Goal: Register for event/course

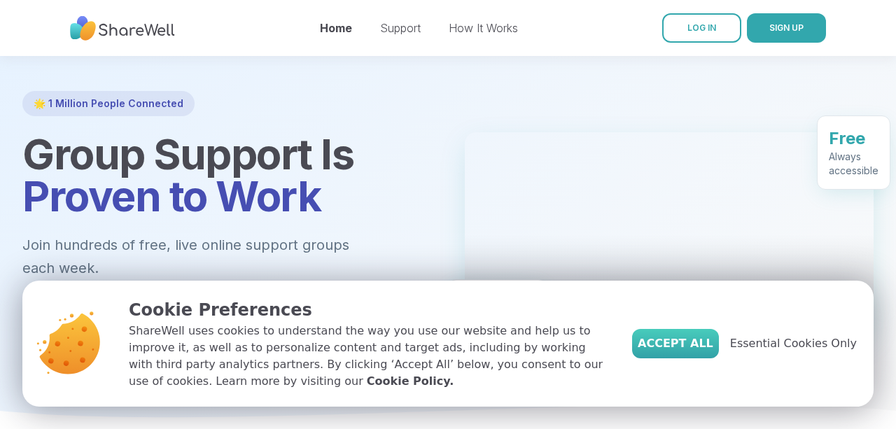
click at [700, 348] on span "Accept All" at bounding box center [675, 343] width 76 height 17
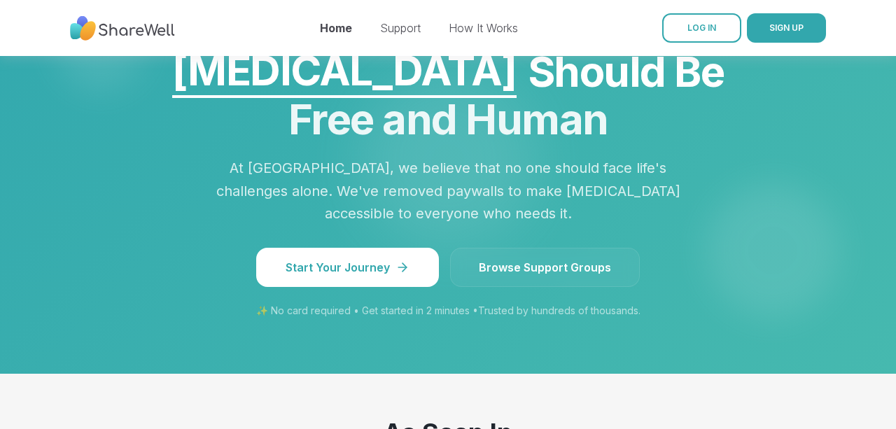
scroll to position [1237, 0]
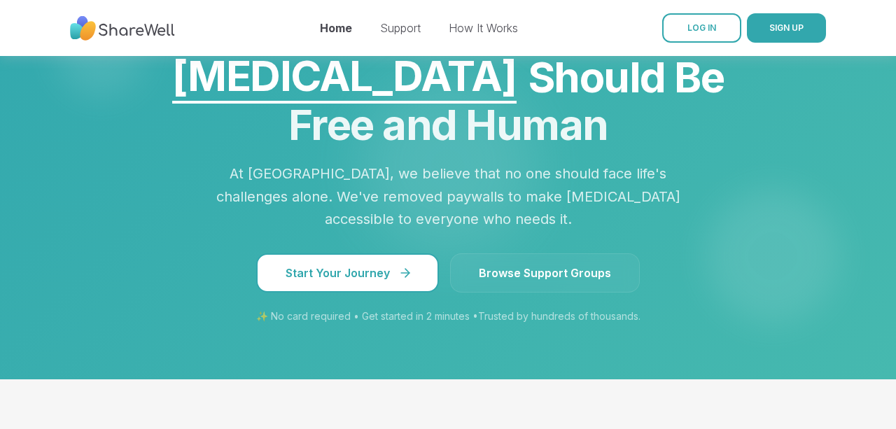
click at [401, 266] on icon at bounding box center [405, 273] width 14 height 14
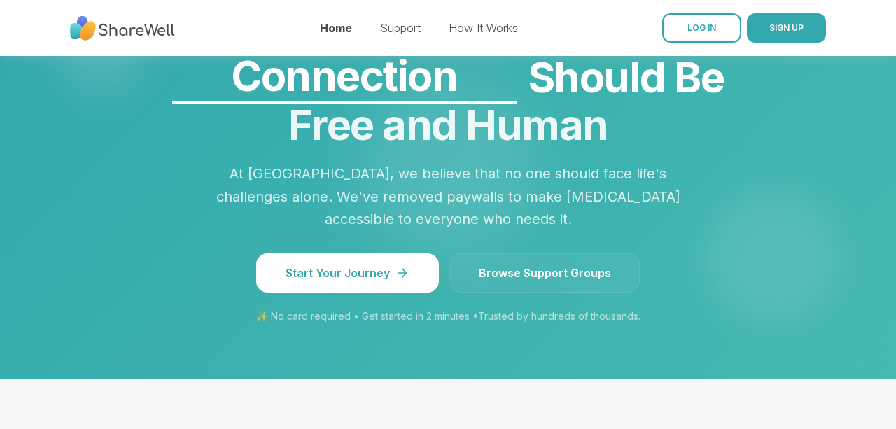
click at [542, 253] on link "Browse Support Groups" at bounding box center [545, 272] width 190 height 39
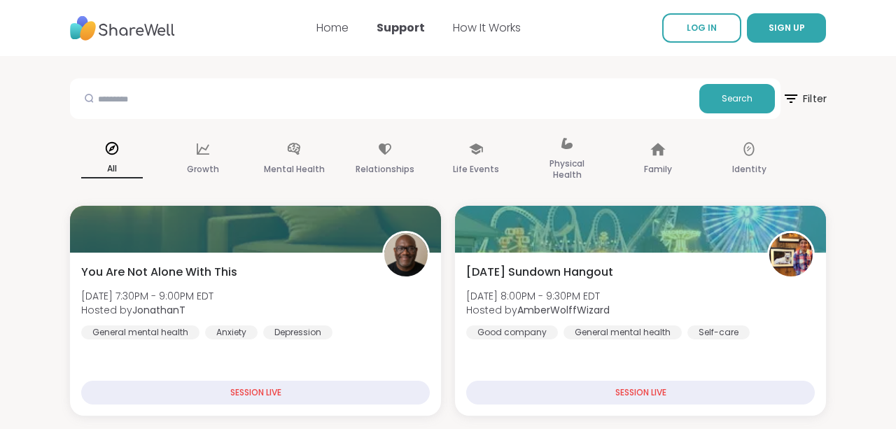
click at [808, 101] on span "Filter" at bounding box center [804, 98] width 45 height 35
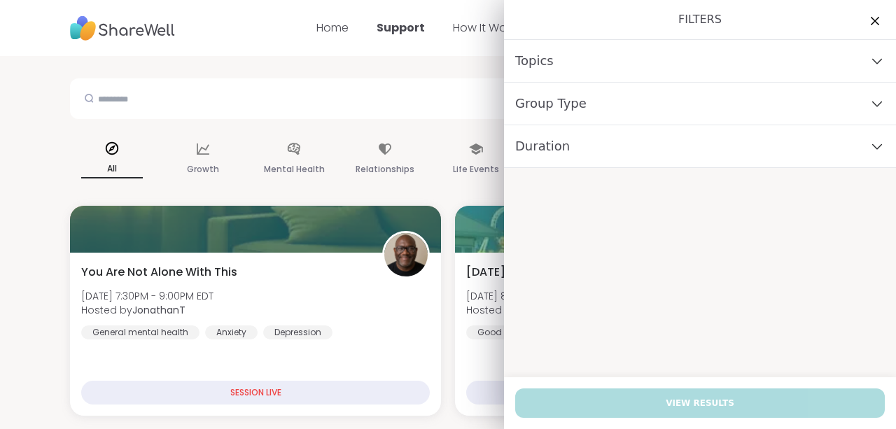
click at [740, 101] on div "Group Type" at bounding box center [700, 104] width 392 height 43
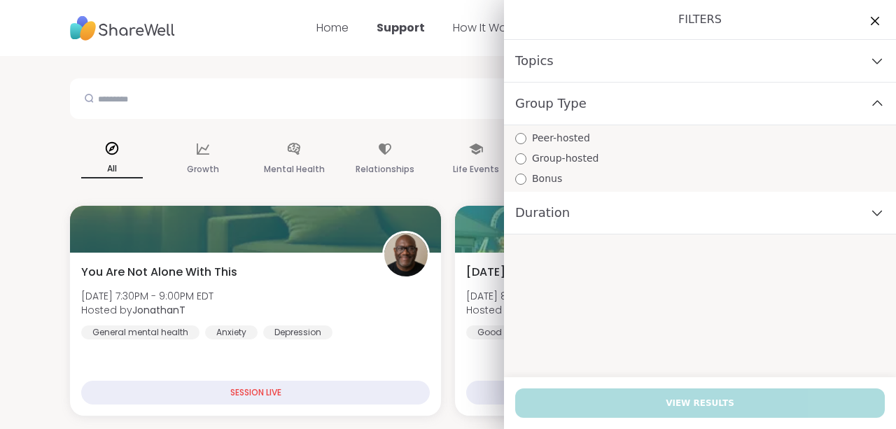
click at [740, 101] on div "Group Type" at bounding box center [700, 104] width 392 height 43
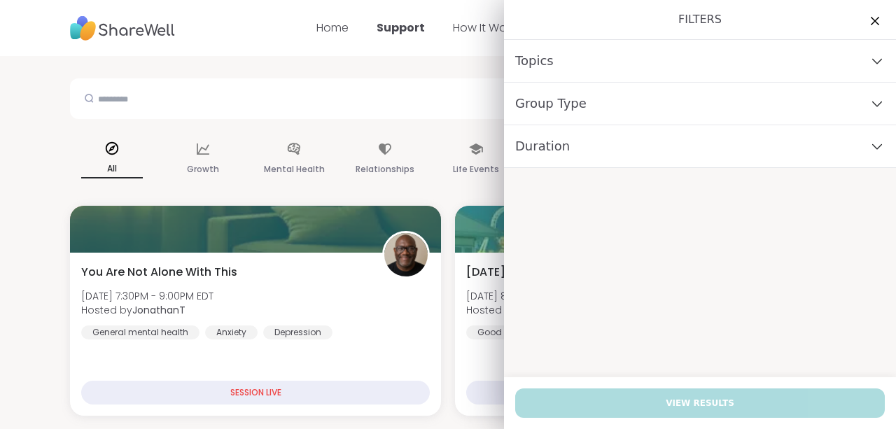
click at [742, 33] on div "Filters" at bounding box center [700, 20] width 392 height 40
click at [742, 41] on div "Topics" at bounding box center [700, 61] width 392 height 43
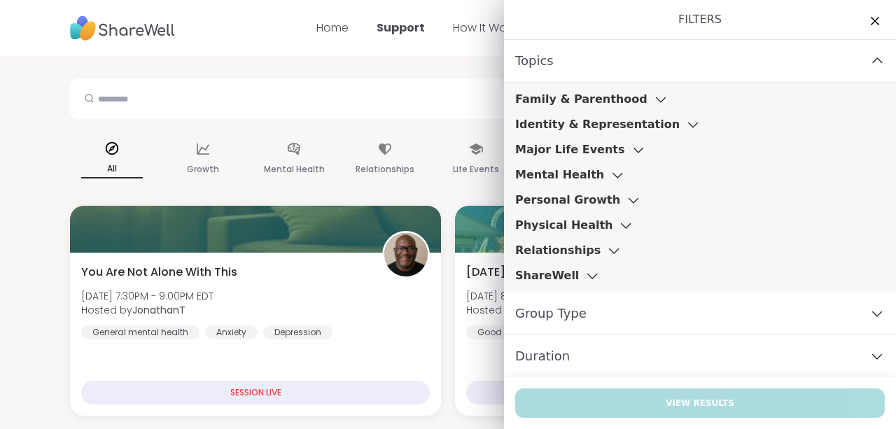
click at [606, 253] on icon at bounding box center [613, 251] width 15 height 10
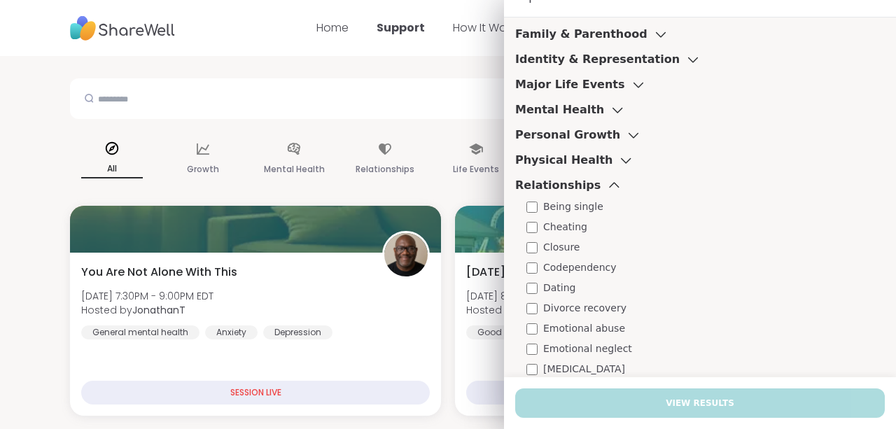
click at [579, 231] on span "Cheating" at bounding box center [565, 227] width 44 height 15
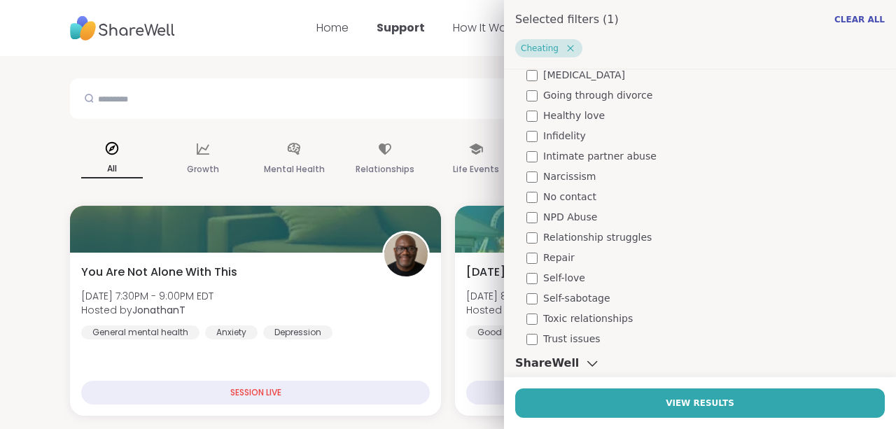
scroll to position [434, 0]
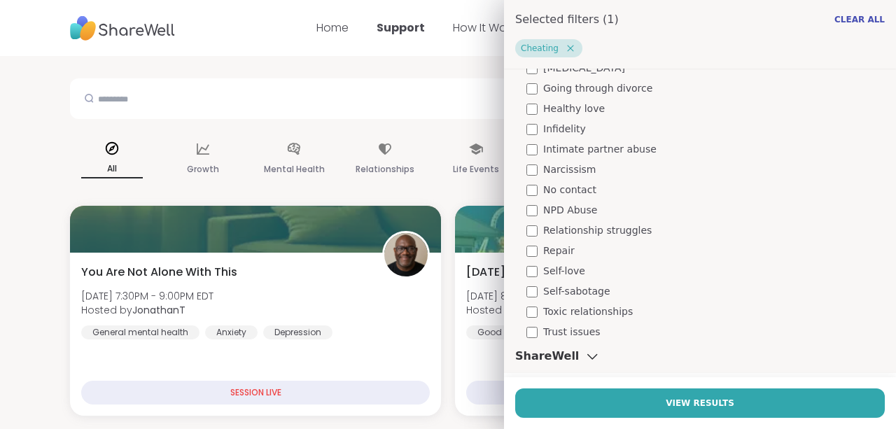
click at [571, 128] on span "Infidelity" at bounding box center [564, 129] width 43 height 15
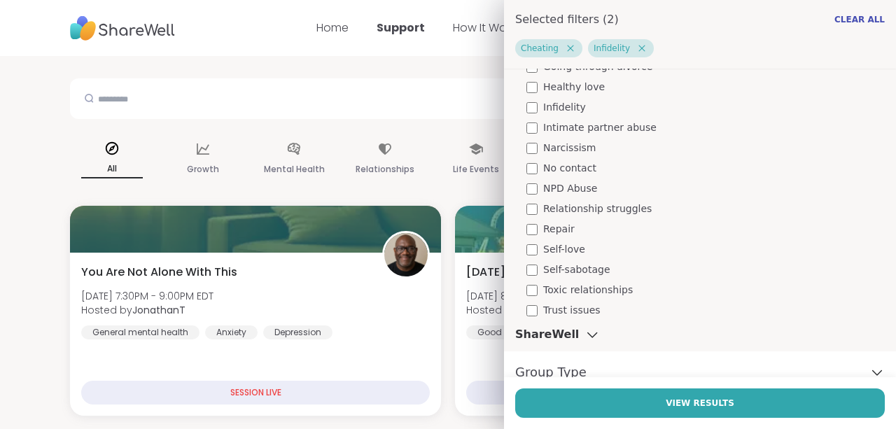
scroll to position [458, 0]
click at [567, 227] on span "Repair" at bounding box center [558, 227] width 31 height 15
click at [565, 311] on span "Trust issues" at bounding box center [571, 308] width 57 height 15
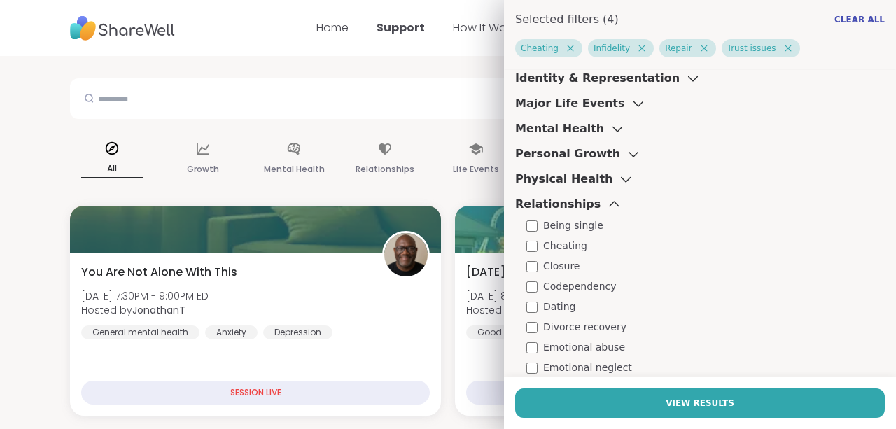
scroll to position [33, 0]
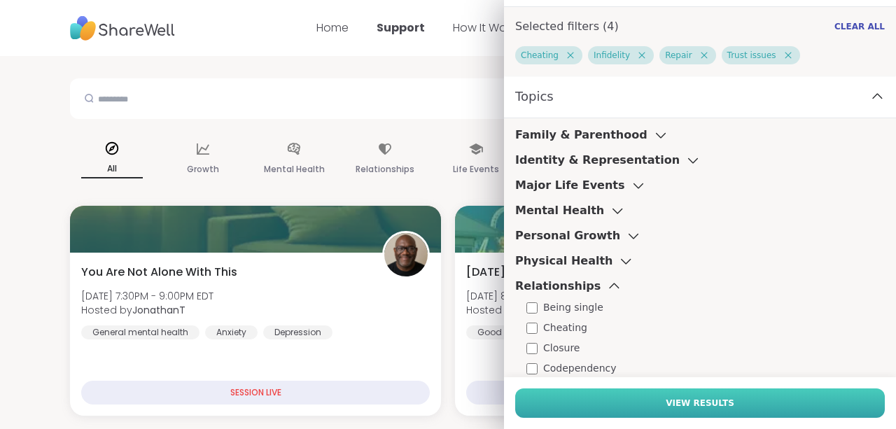
click at [586, 395] on button "View Results" at bounding box center [699, 402] width 369 height 29
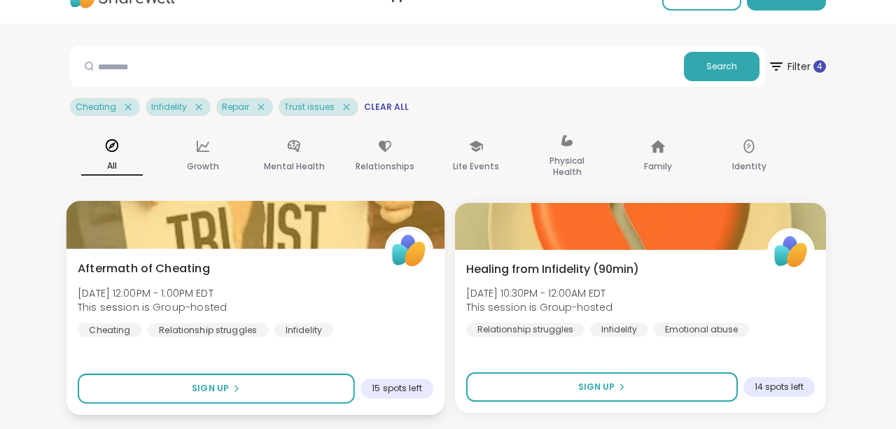
scroll to position [43, 0]
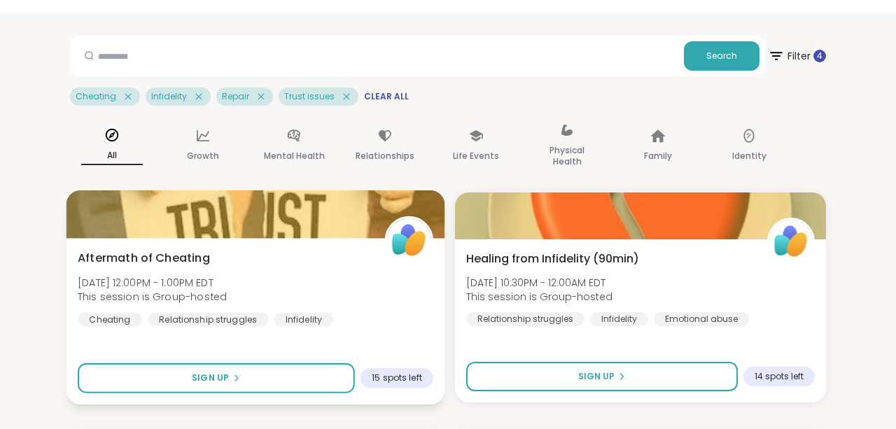
click at [160, 255] on span "Aftermath of Cheating" at bounding box center [144, 258] width 132 height 17
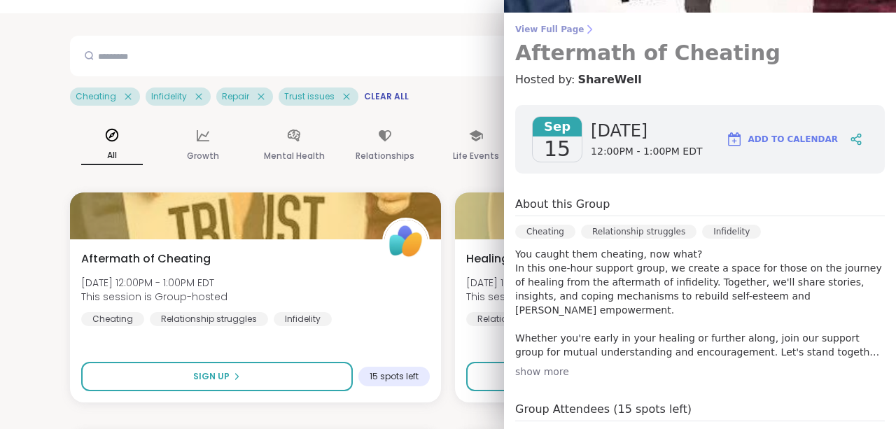
scroll to position [0, 0]
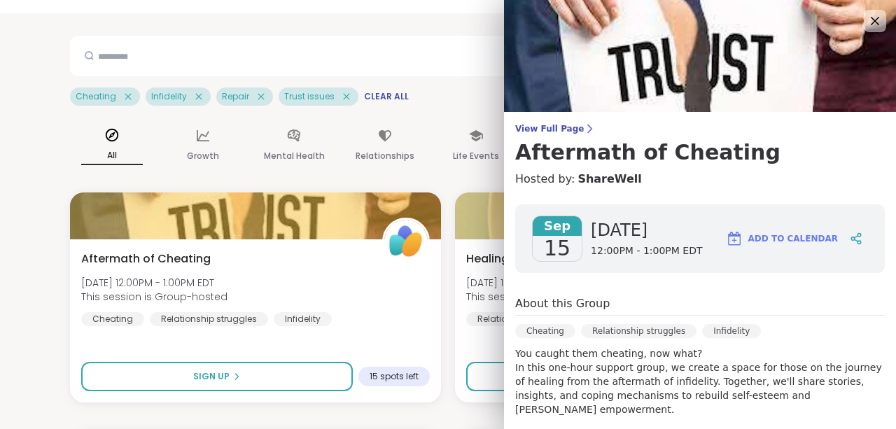
click at [886, 22] on img at bounding box center [700, 56] width 392 height 112
click at [877, 22] on icon at bounding box center [874, 21] width 9 height 9
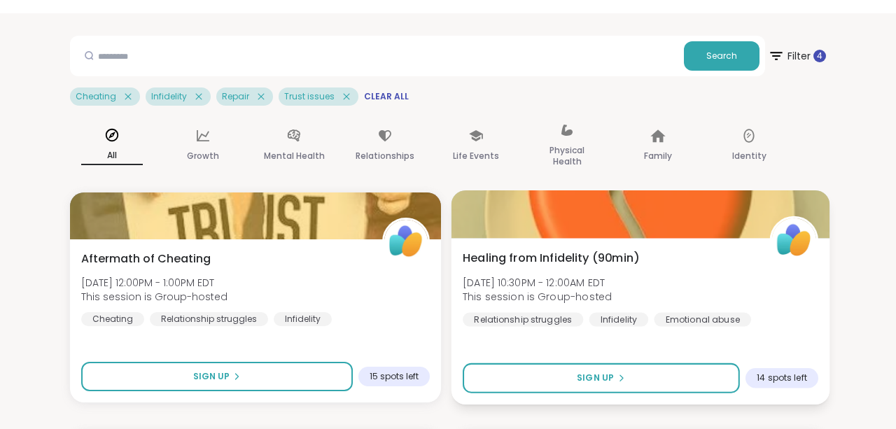
click at [548, 273] on div "Healing from Infidelity (90min) [DATE] 10:30PM - 12:00AM EDT This session is Gr…" at bounding box center [639, 288] width 355 height 77
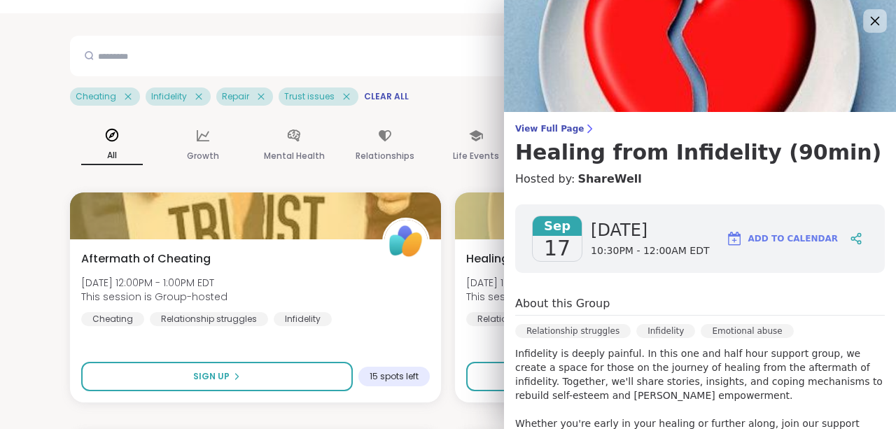
click at [872, 20] on icon at bounding box center [873, 20] width 17 height 17
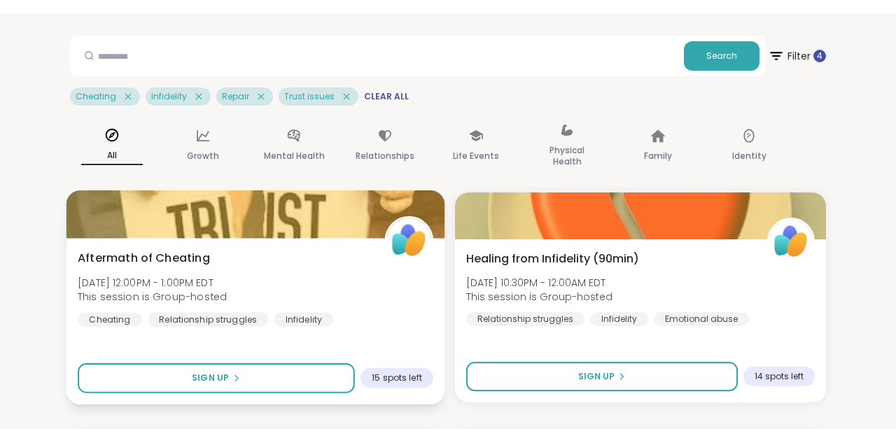
click at [171, 276] on span "[DATE] 12:00PM - 1:00PM EDT" at bounding box center [152, 282] width 149 height 14
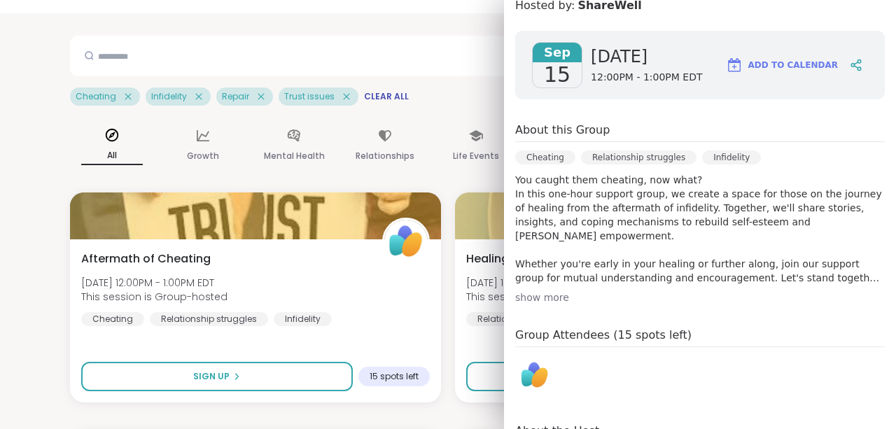
scroll to position [15, 0]
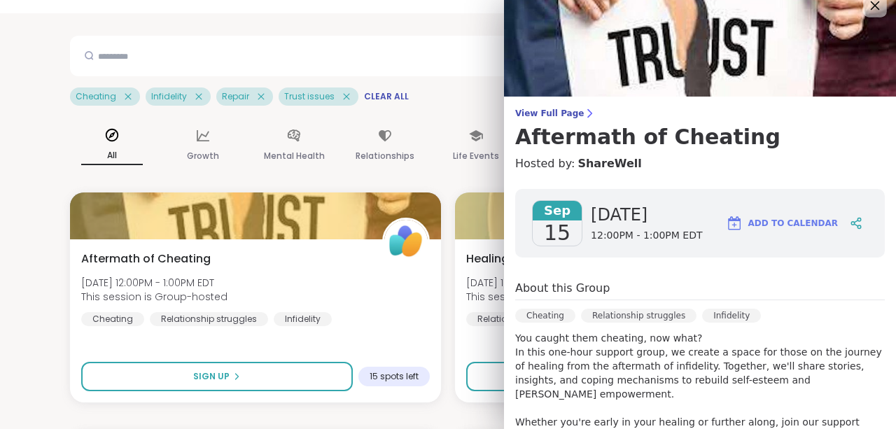
click at [874, 9] on icon at bounding box center [873, 5] width 17 height 17
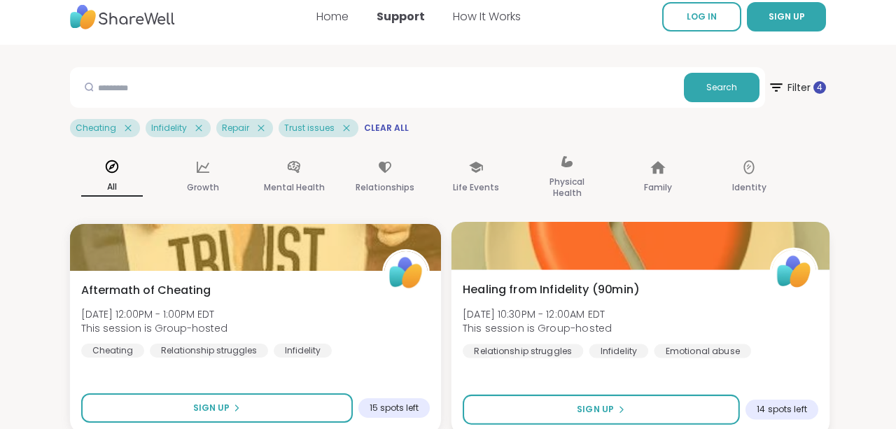
scroll to position [0, 0]
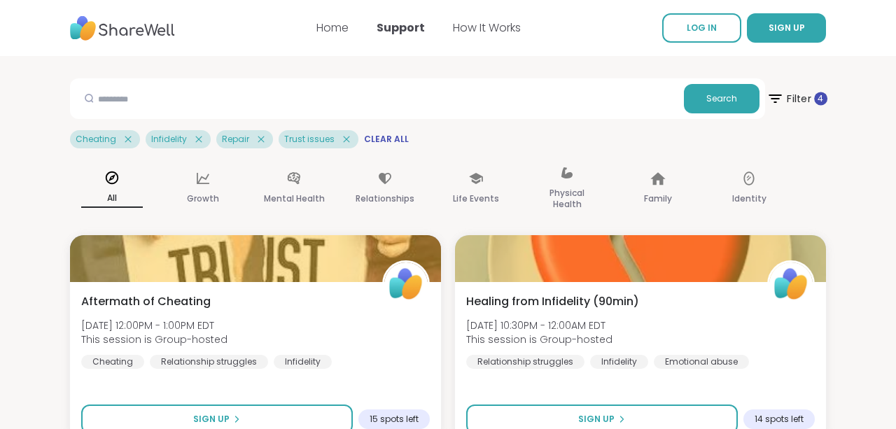
click at [794, 104] on span "Filter 4" at bounding box center [796, 98] width 61 height 35
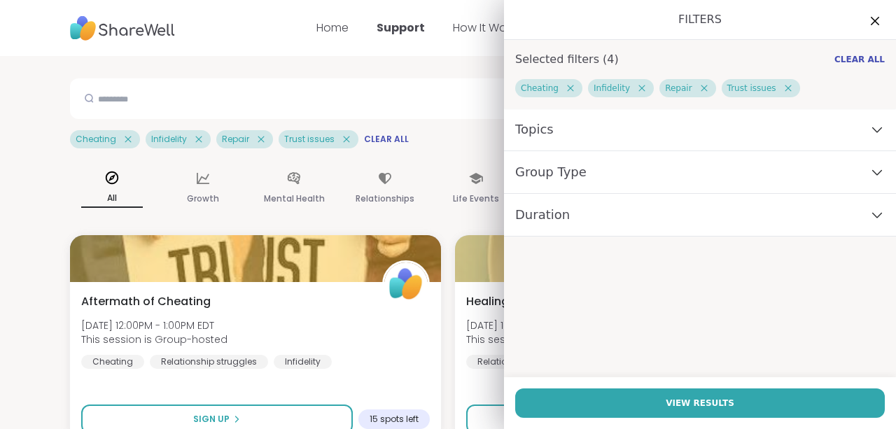
click at [700, 184] on div "Group Type" at bounding box center [700, 172] width 392 height 43
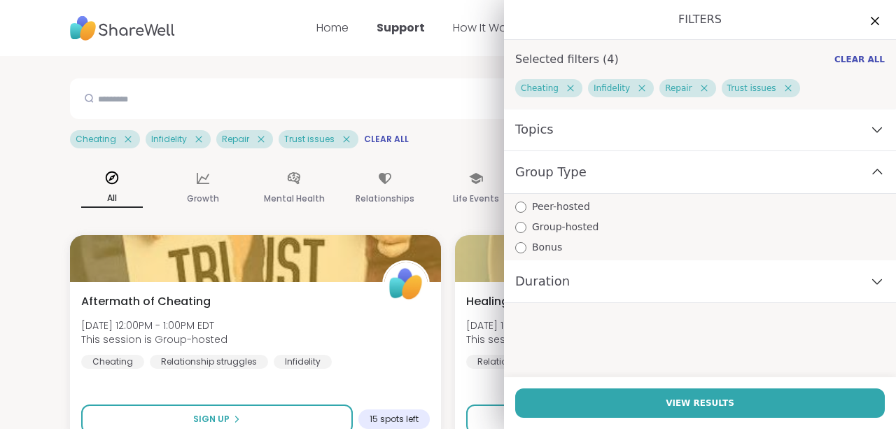
click at [609, 278] on div "Duration" at bounding box center [700, 281] width 392 height 43
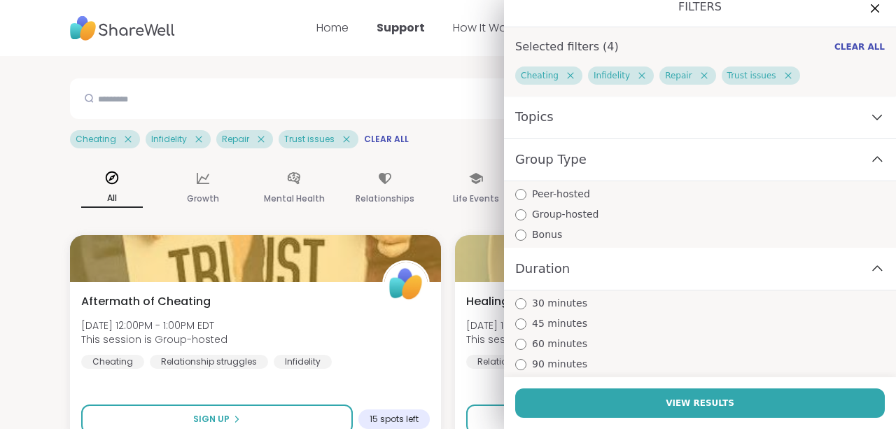
click at [609, 278] on div "Duration" at bounding box center [700, 269] width 392 height 43
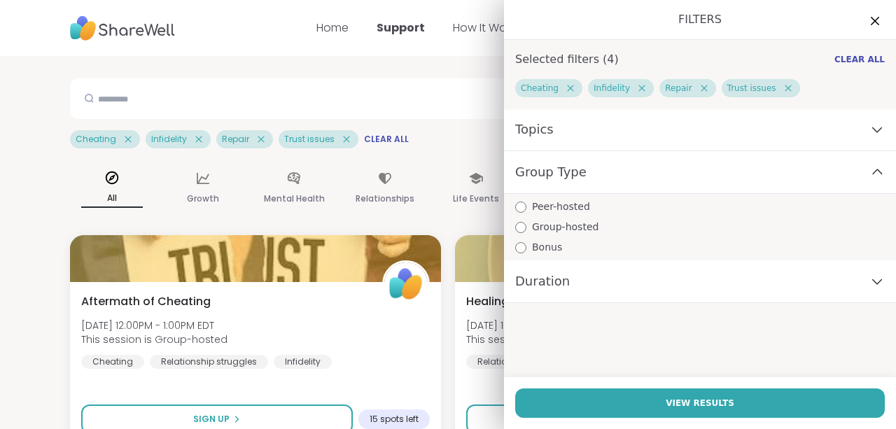
click at [660, 132] on div "Topics" at bounding box center [700, 129] width 392 height 43
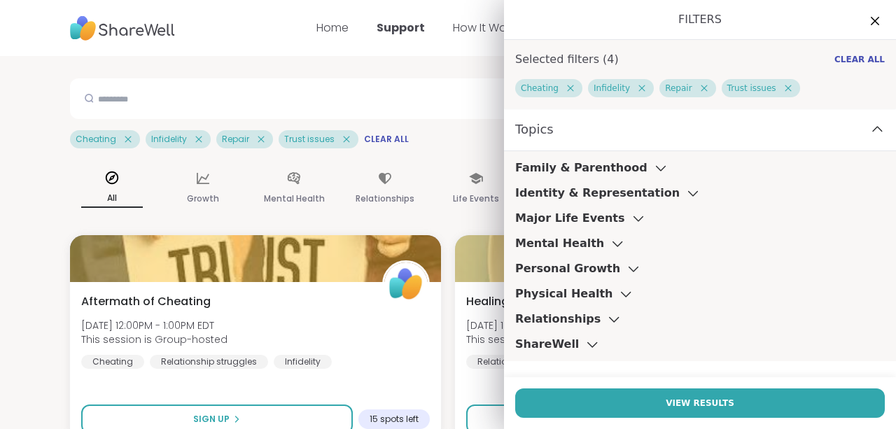
click at [579, 224] on h3 "Major Life Events" at bounding box center [570, 218] width 110 height 17
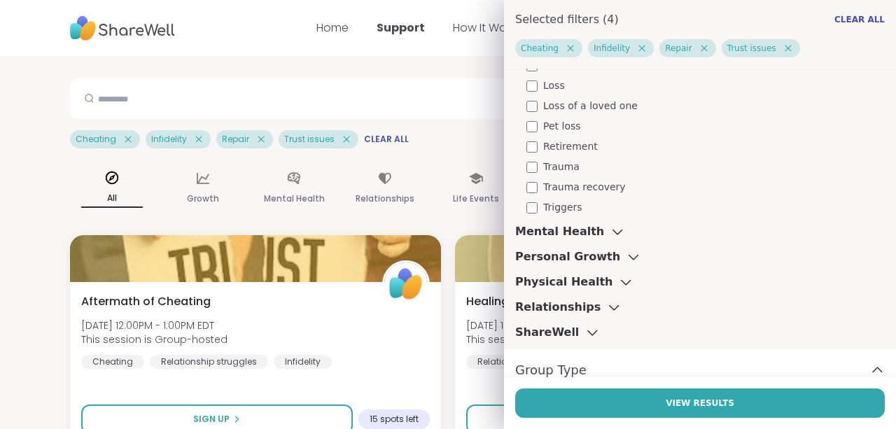
scroll to position [262, 0]
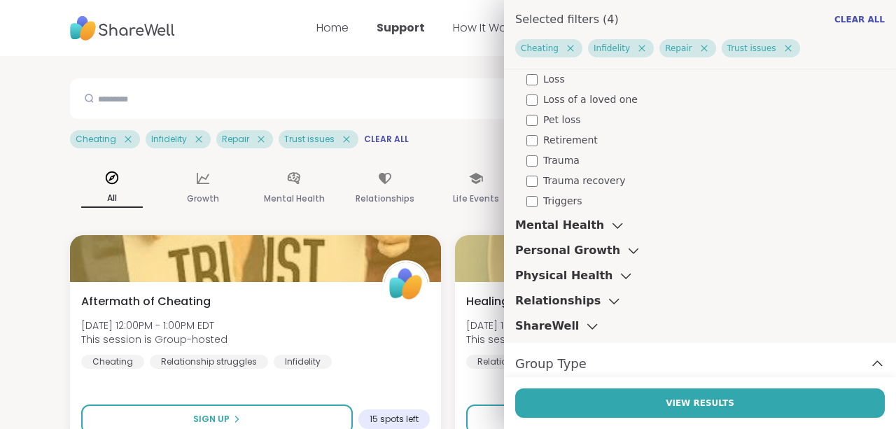
click at [577, 230] on h3 "Mental Health" at bounding box center [559, 225] width 89 height 17
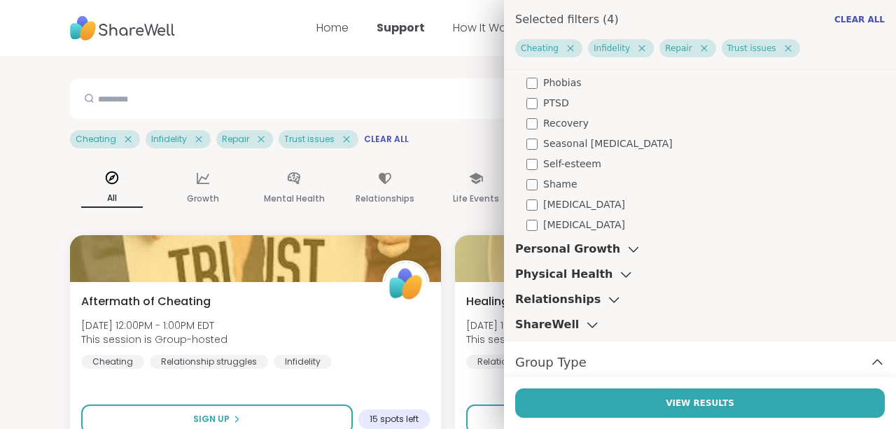
scroll to position [1126, 0]
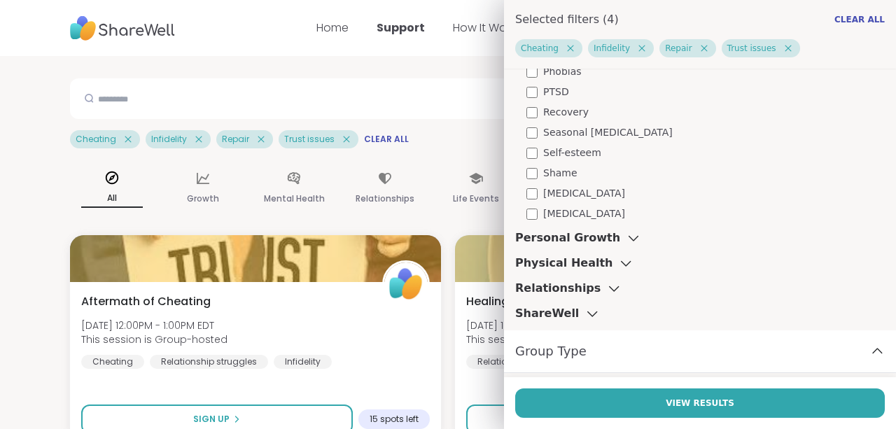
click at [562, 176] on span "Shame" at bounding box center [560, 173] width 34 height 15
click at [589, 231] on h3 "Personal Growth" at bounding box center [567, 237] width 105 height 17
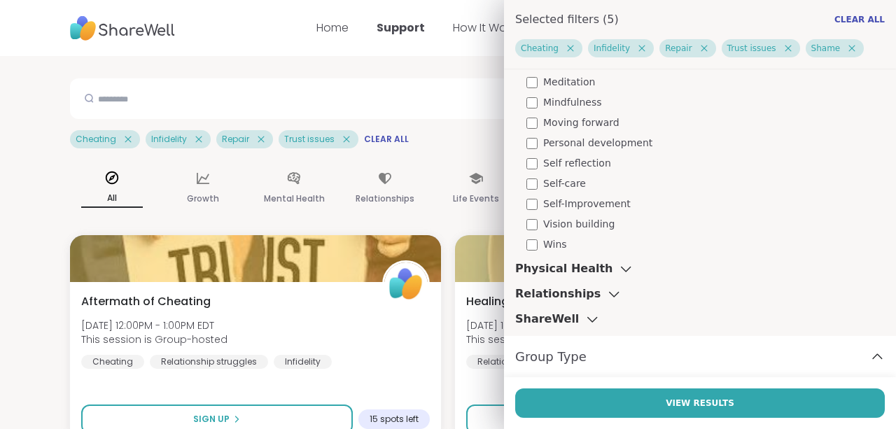
scroll to position [1584, 0]
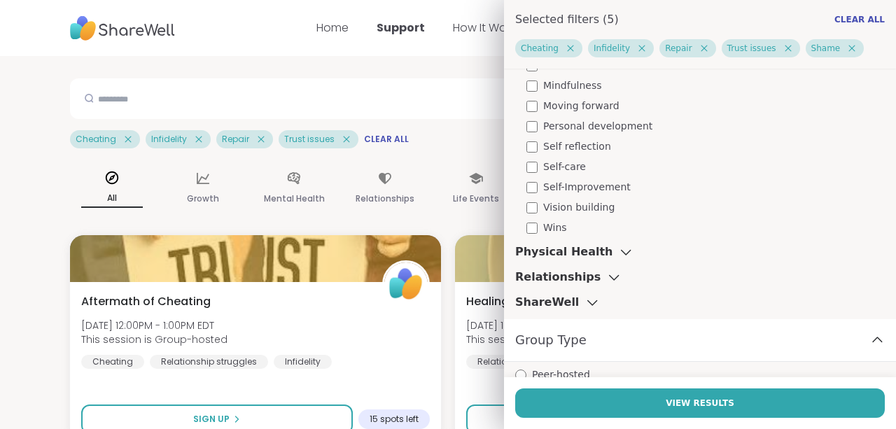
click at [588, 251] on h3 "Physical Health" at bounding box center [563, 251] width 97 height 17
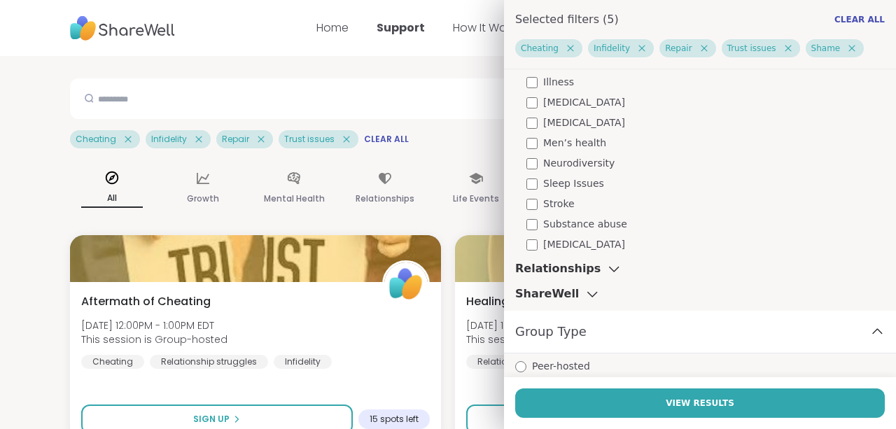
click at [590, 276] on div "Relationships" at bounding box center [568, 268] width 107 height 17
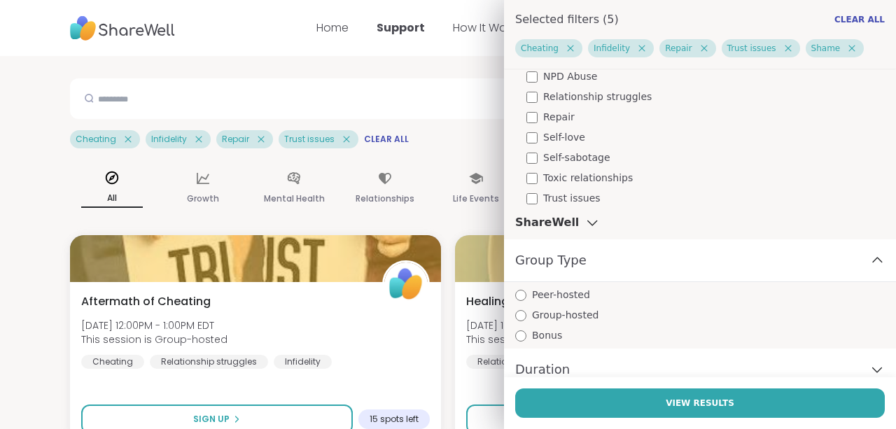
scroll to position [2599, 0]
click at [567, 225] on h3 "ShareWell" at bounding box center [547, 220] width 64 height 17
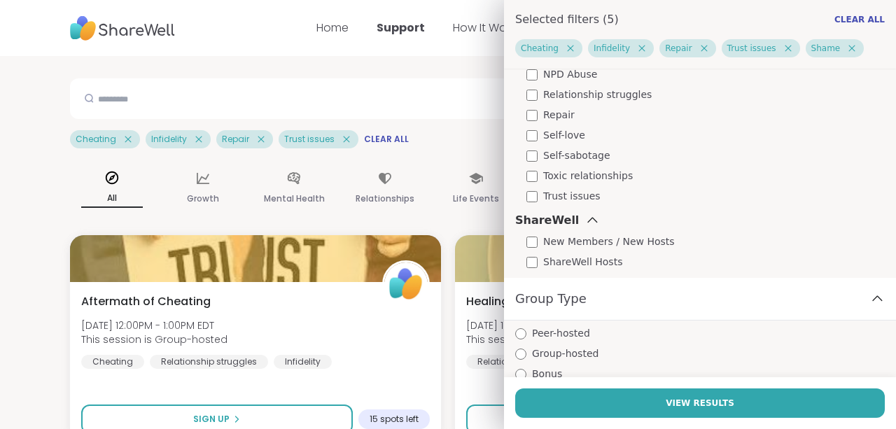
click at [567, 225] on h3 "ShareWell" at bounding box center [547, 220] width 64 height 17
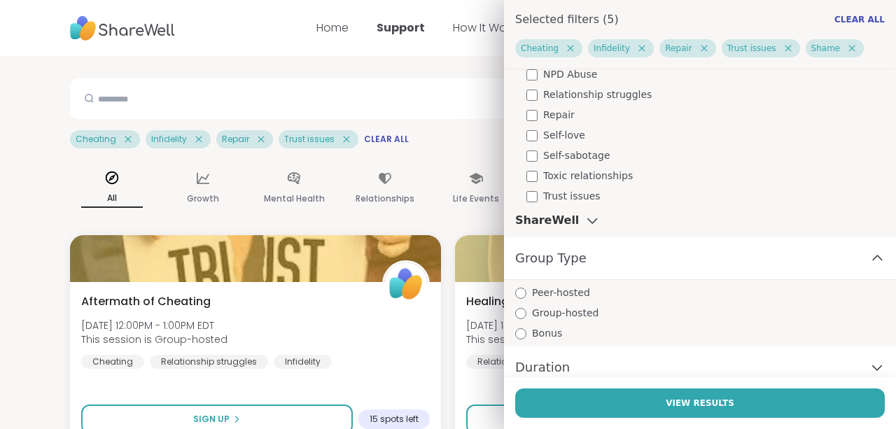
click at [567, 225] on h3 "ShareWell" at bounding box center [547, 220] width 64 height 17
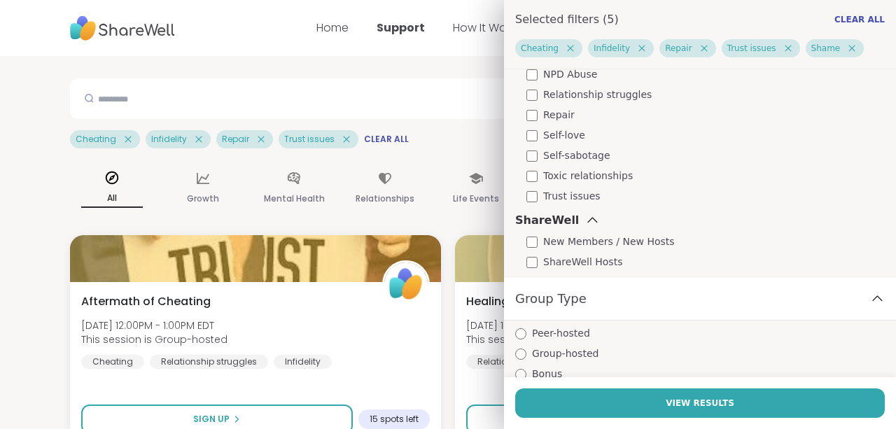
click at [584, 216] on icon at bounding box center [591, 220] width 15 height 10
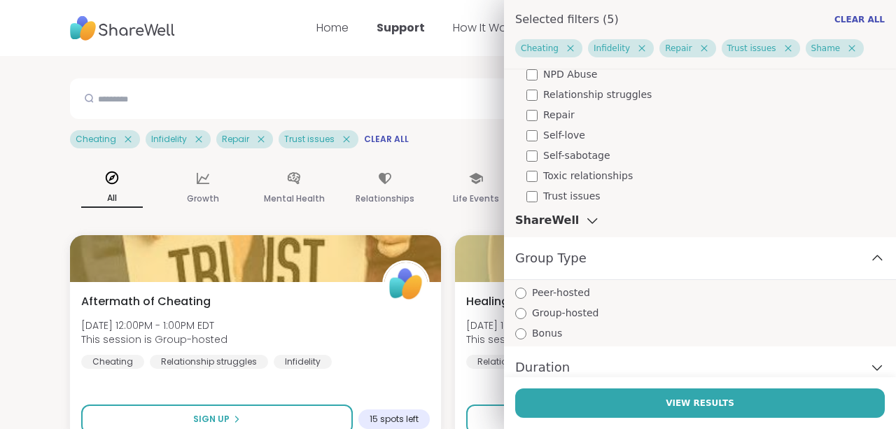
click at [591, 269] on div "Group Type" at bounding box center [700, 258] width 392 height 43
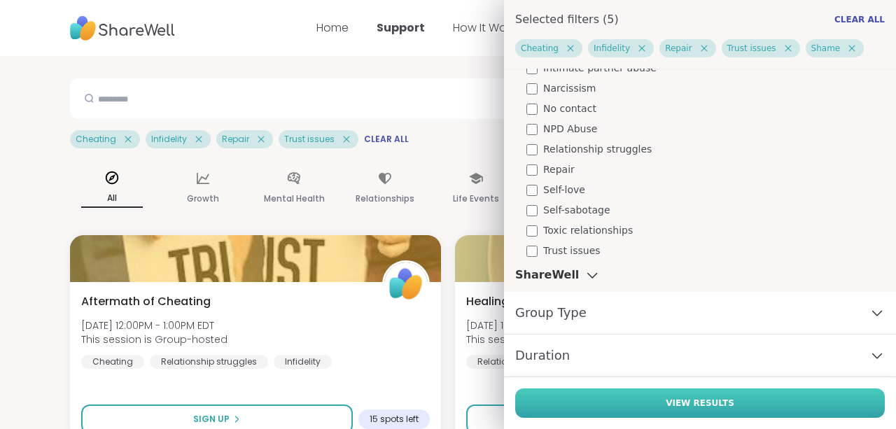
click at [604, 395] on button "View Results" at bounding box center [699, 402] width 369 height 29
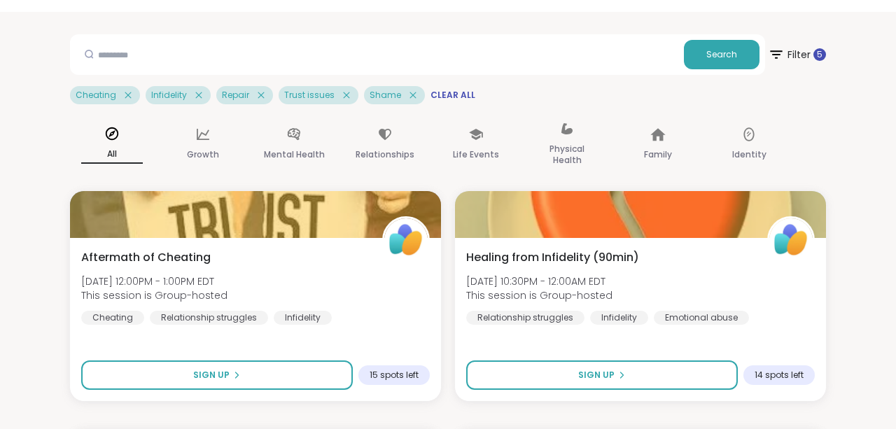
scroll to position [0, 0]
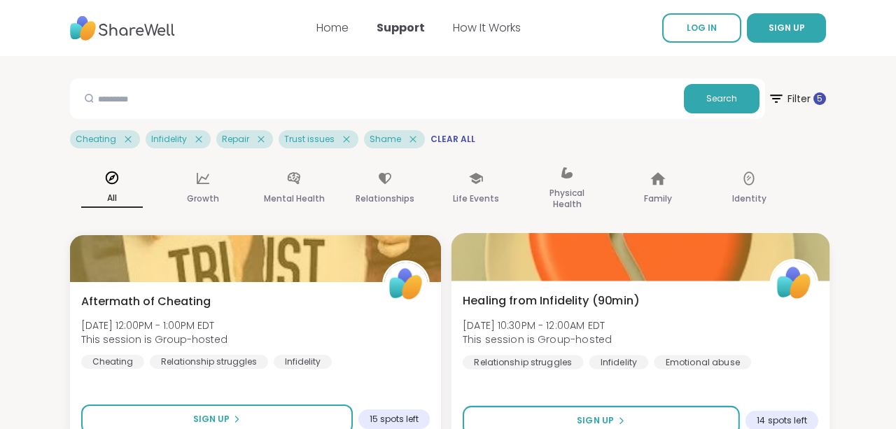
click at [531, 300] on span "Healing from Infidelity (90min)" at bounding box center [550, 300] width 176 height 17
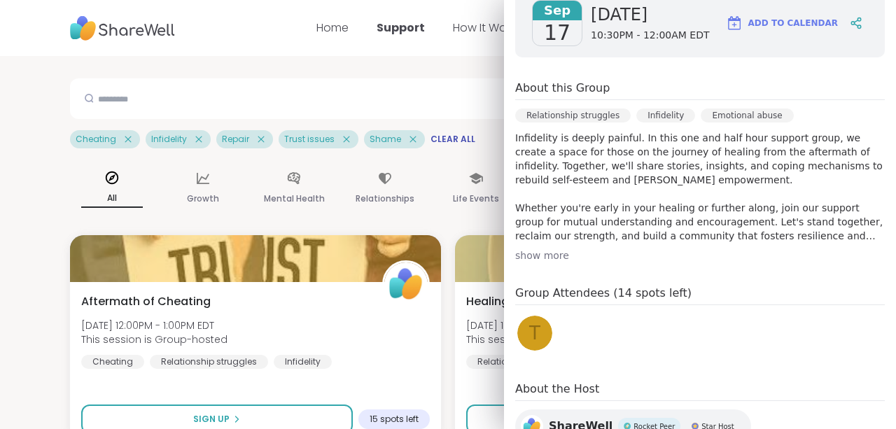
scroll to position [234, 0]
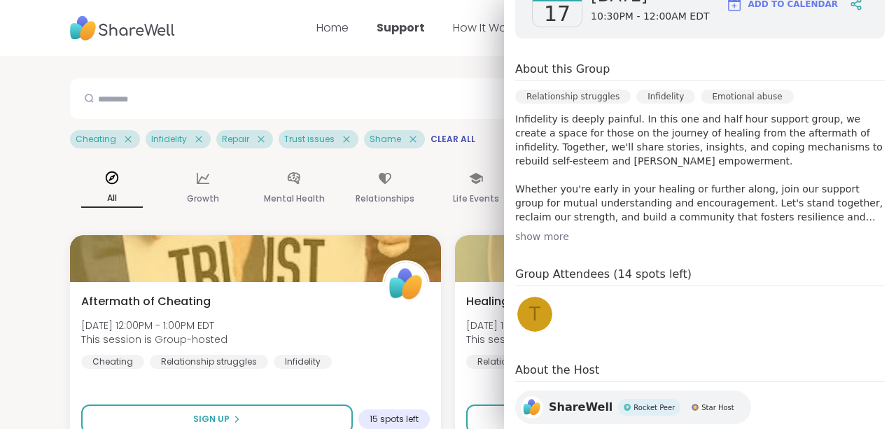
click at [551, 234] on div "show more" at bounding box center [699, 236] width 369 height 14
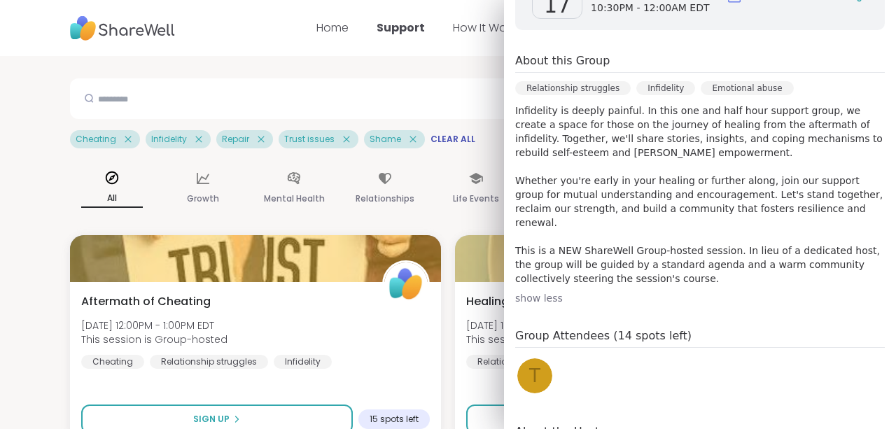
scroll to position [0, 0]
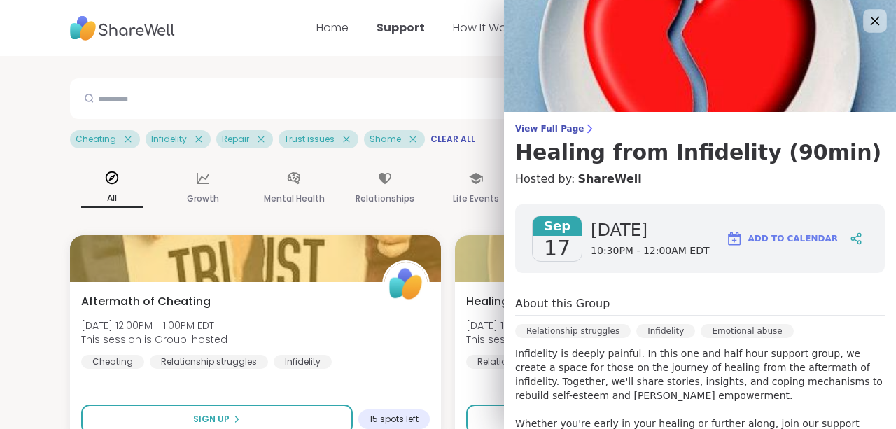
click at [873, 22] on icon at bounding box center [874, 21] width 9 height 9
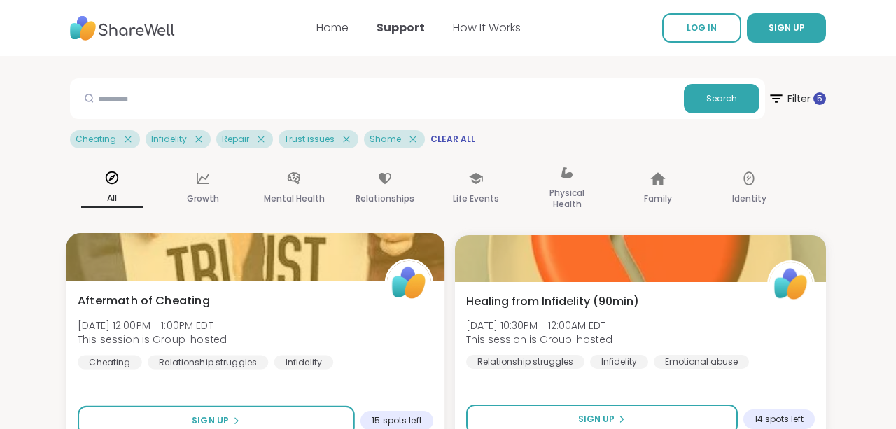
click at [220, 314] on div "Aftermath of Cheating [DATE] 12:00PM - 1:00PM EDT This session is Group-hosted …" at bounding box center [255, 330] width 355 height 77
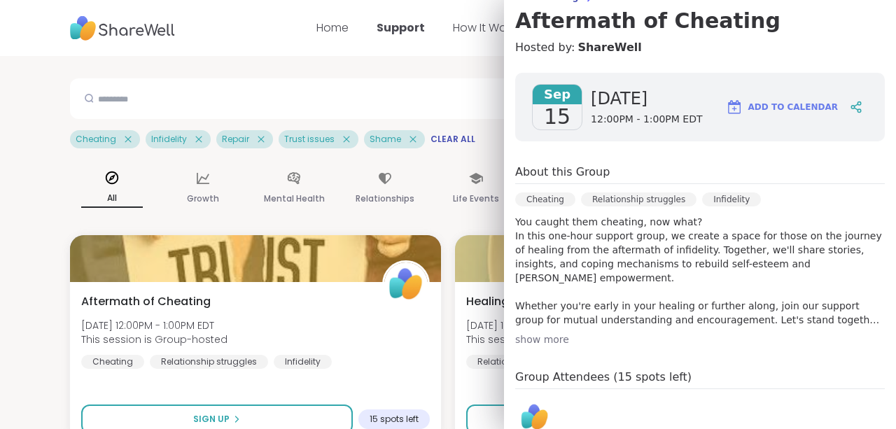
scroll to position [154, 0]
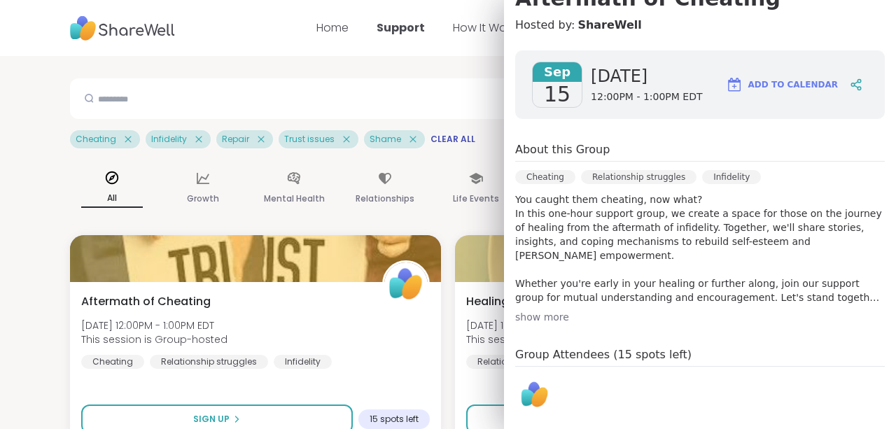
click at [533, 313] on div "show more" at bounding box center [699, 317] width 369 height 14
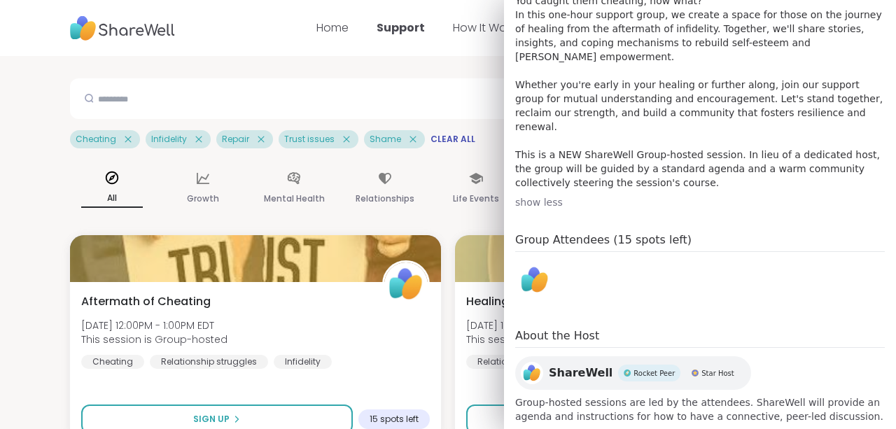
scroll to position [0, 0]
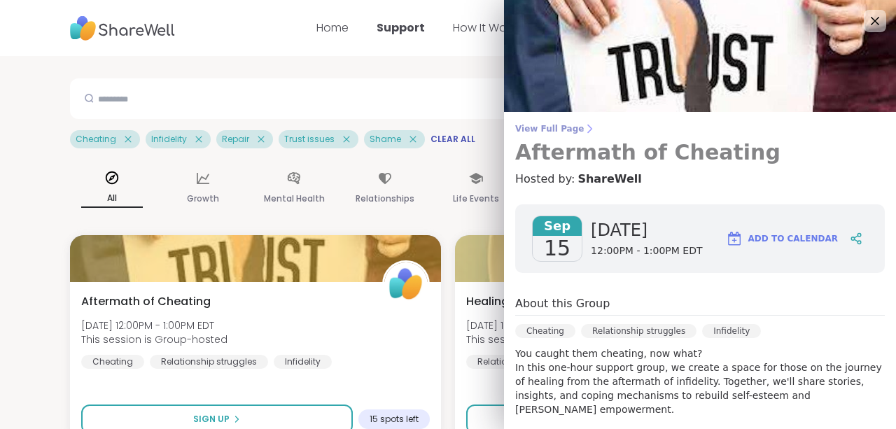
click at [564, 131] on span "View Full Page" at bounding box center [699, 128] width 369 height 11
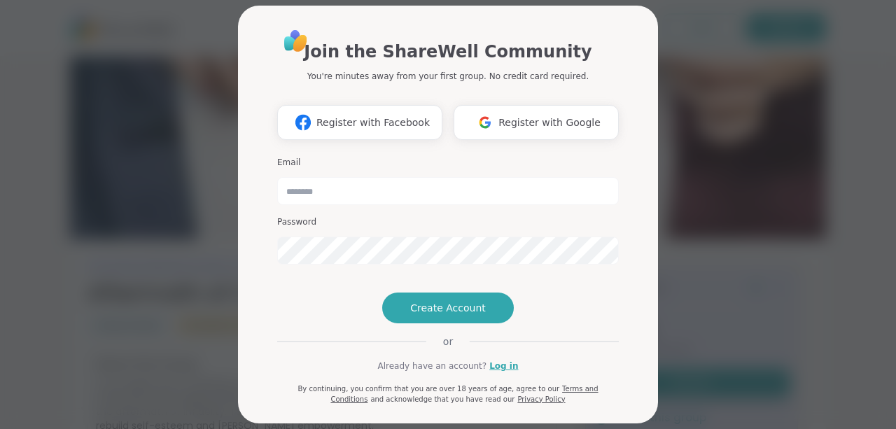
click at [735, 59] on div "Join the ShareWell Community You're minutes away from your first group. No cred…" at bounding box center [447, 214] width 879 height 429
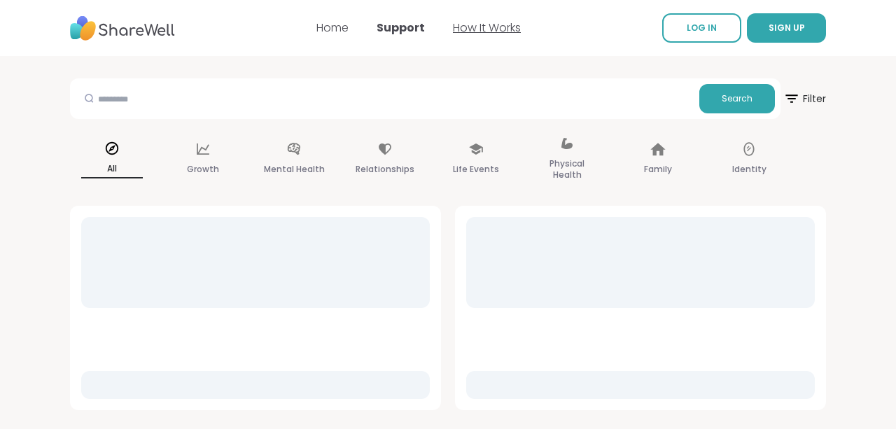
click at [493, 34] on link "How It Works" at bounding box center [487, 28] width 68 height 16
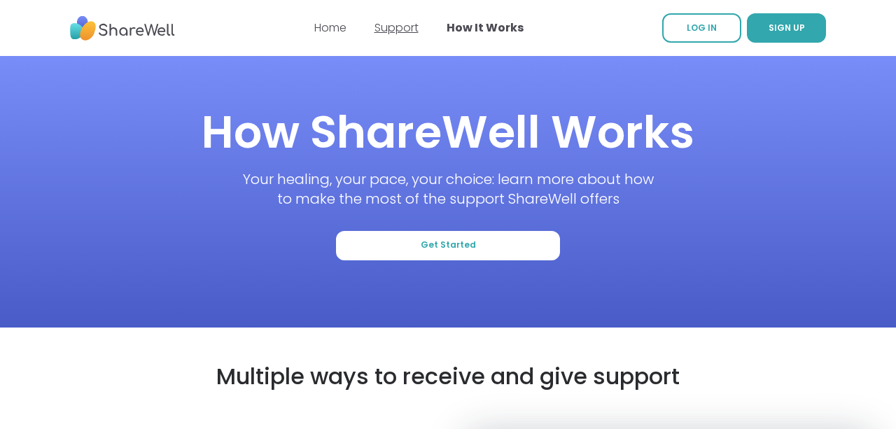
click at [399, 27] on link "Support" at bounding box center [396, 28] width 44 height 16
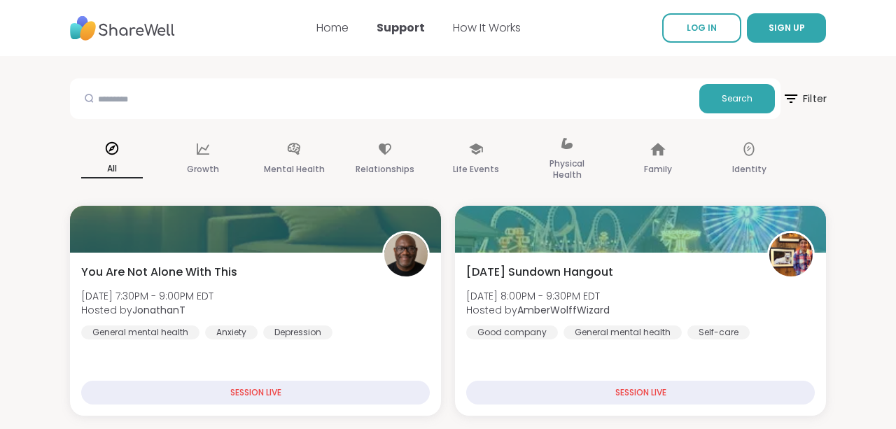
click at [800, 90] on span "Filter" at bounding box center [804, 98] width 45 height 35
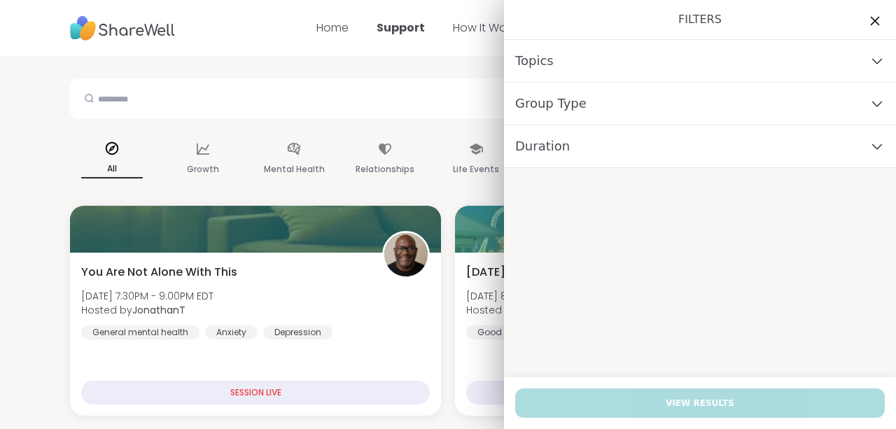
click at [870, 25] on icon at bounding box center [873, 20] width 17 height 17
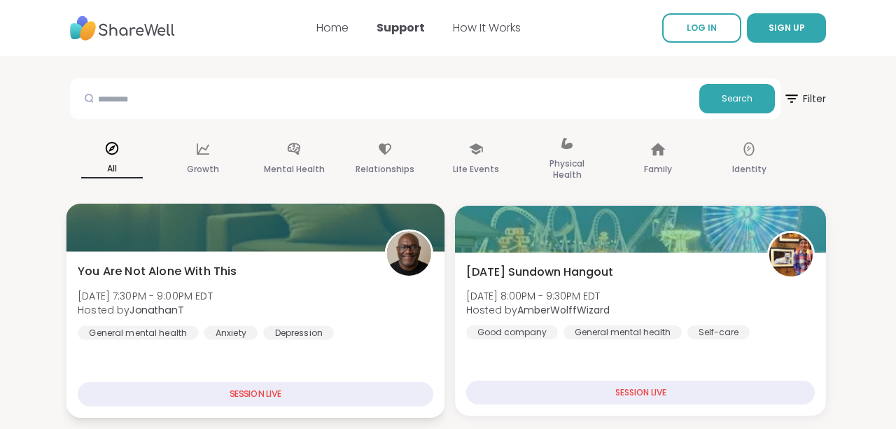
click at [207, 272] on span "You Are Not Alone With This" at bounding box center [157, 271] width 159 height 17
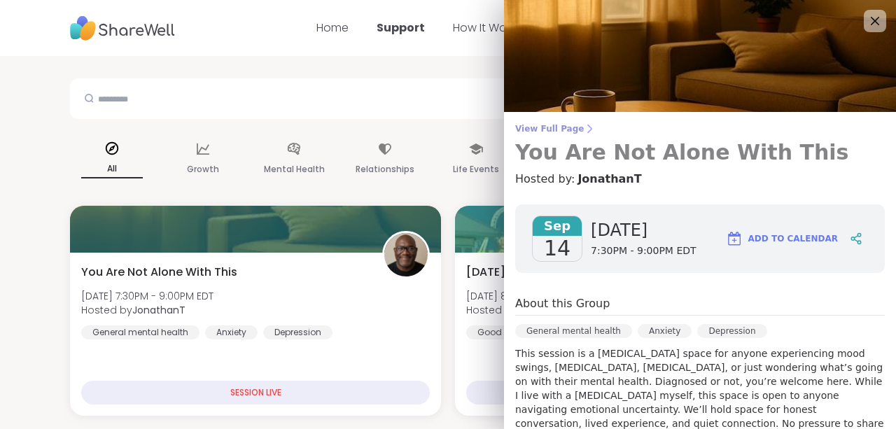
click at [560, 129] on span "View Full Page" at bounding box center [699, 128] width 369 height 11
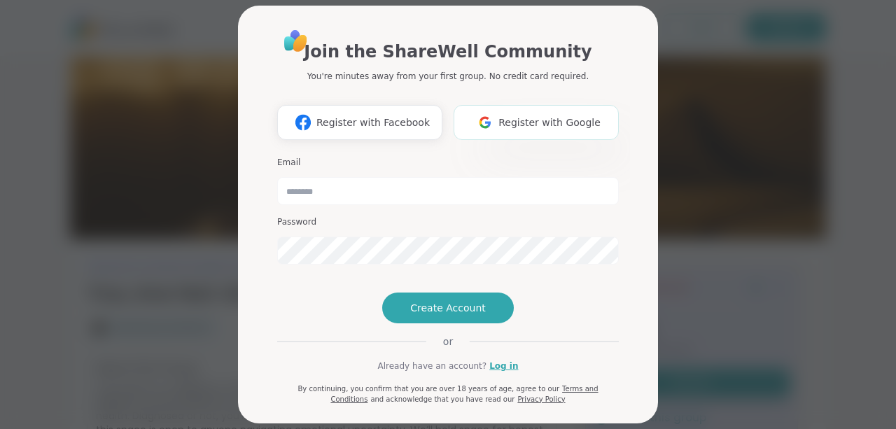
click at [521, 128] on span "Register with Google" at bounding box center [549, 122] width 102 height 15
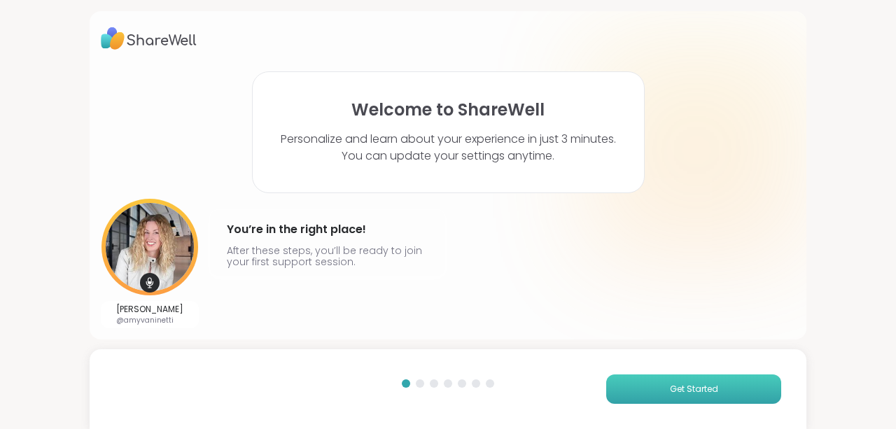
click at [657, 379] on button "Get Started" at bounding box center [693, 388] width 175 height 29
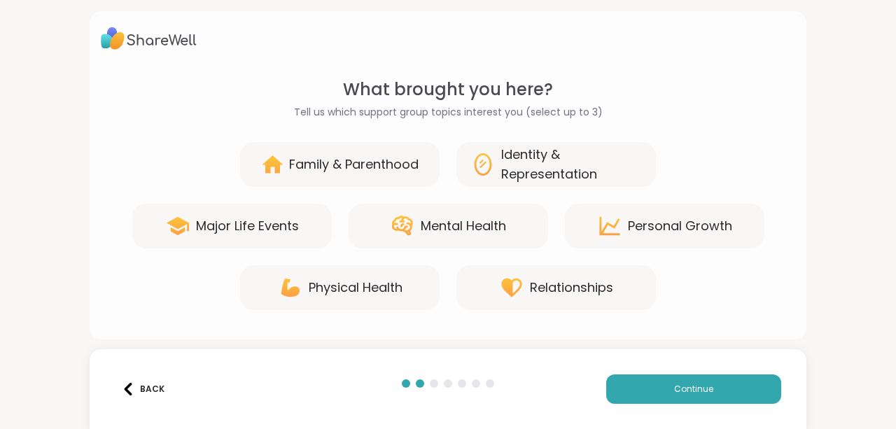
click at [609, 239] on div "Personal Growth" at bounding box center [664, 226] width 199 height 45
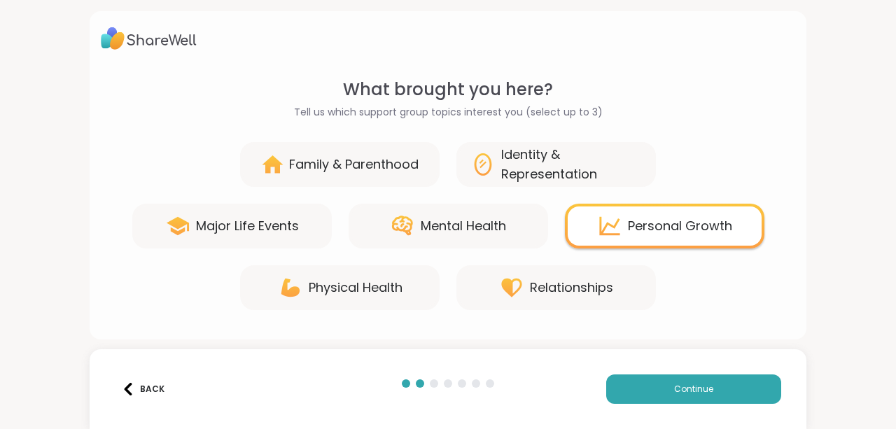
click at [609, 293] on div "Relationships" at bounding box center [571, 288] width 83 height 20
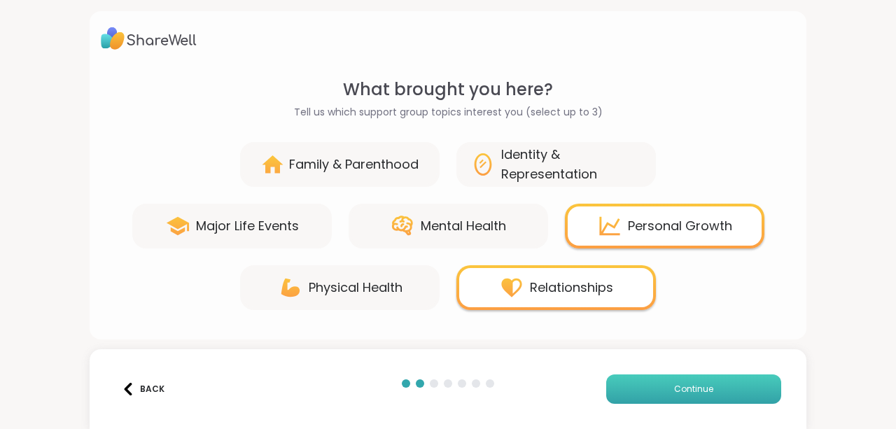
click at [666, 390] on button "Continue" at bounding box center [693, 388] width 175 height 29
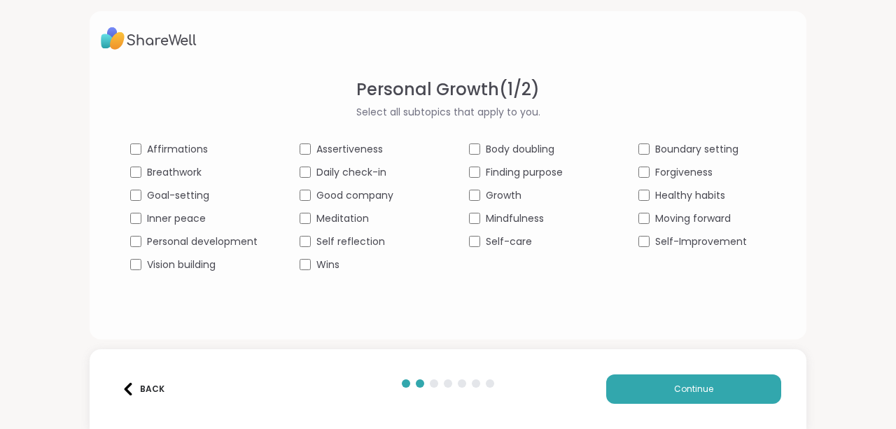
click at [225, 240] on span "Personal development" at bounding box center [202, 241] width 111 height 15
click at [217, 243] on span "Personal development" at bounding box center [202, 241] width 111 height 15
click at [663, 246] on span "Self-Improvement" at bounding box center [701, 241] width 92 height 15
click at [663, 171] on span "Forgiveness" at bounding box center [683, 172] width 57 height 15
click at [637, 390] on button "Continue" at bounding box center [693, 388] width 175 height 29
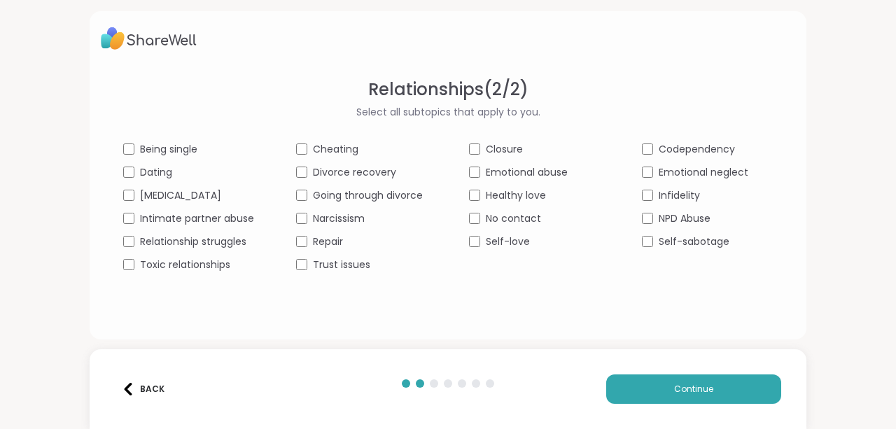
click at [327, 143] on span "Cheating" at bounding box center [335, 149] width 45 height 15
click at [313, 262] on span "Trust issues" at bounding box center [341, 264] width 57 height 15
click at [632, 388] on button "Continue" at bounding box center [693, 388] width 175 height 29
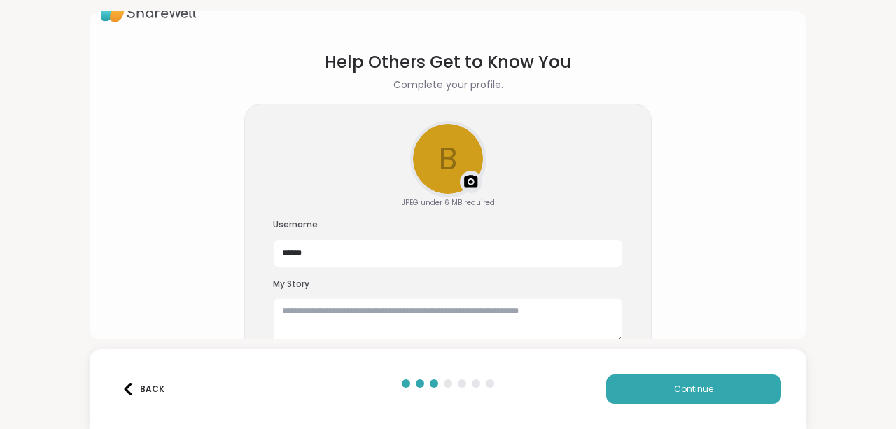
scroll to position [48, 0]
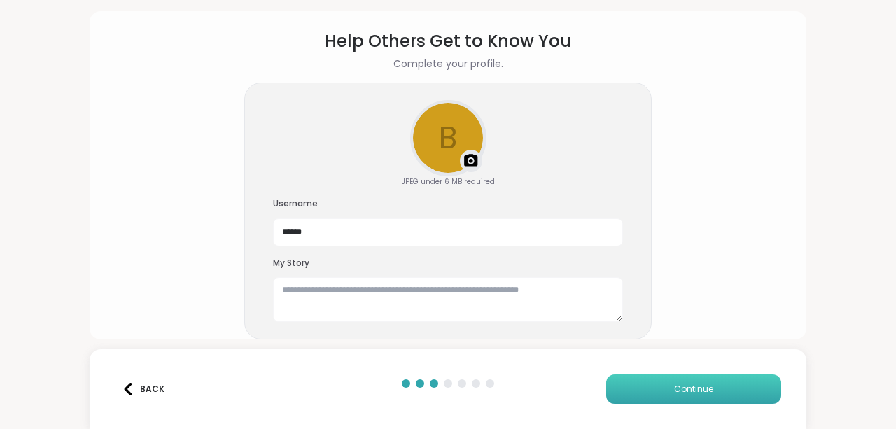
click at [663, 383] on button "Continue" at bounding box center [693, 388] width 175 height 29
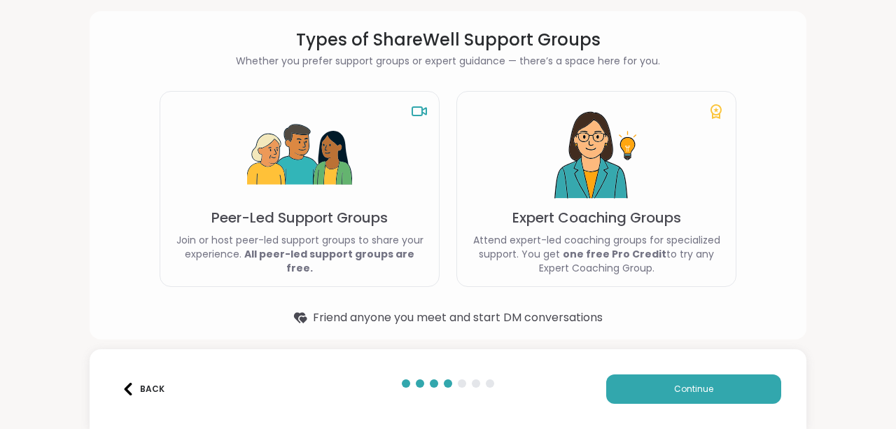
click at [595, 209] on p "Expert Coaching Groups" at bounding box center [596, 218] width 169 height 20
click at [669, 381] on button "Continue" at bounding box center [693, 388] width 175 height 29
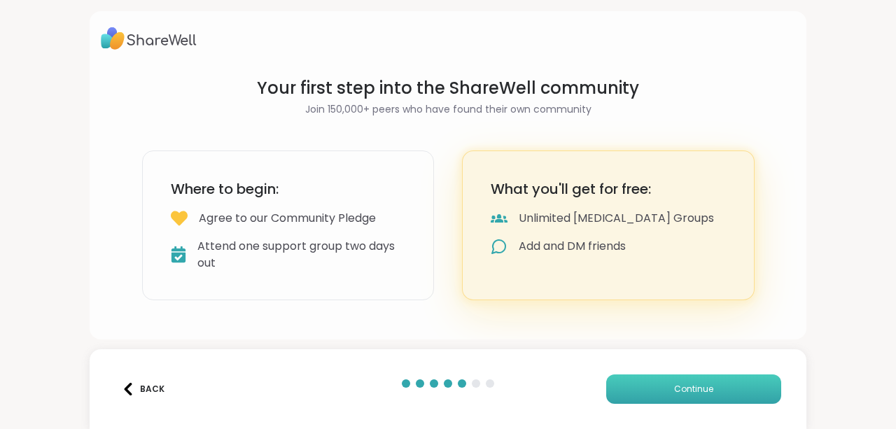
click at [670, 381] on button "Continue" at bounding box center [693, 388] width 175 height 29
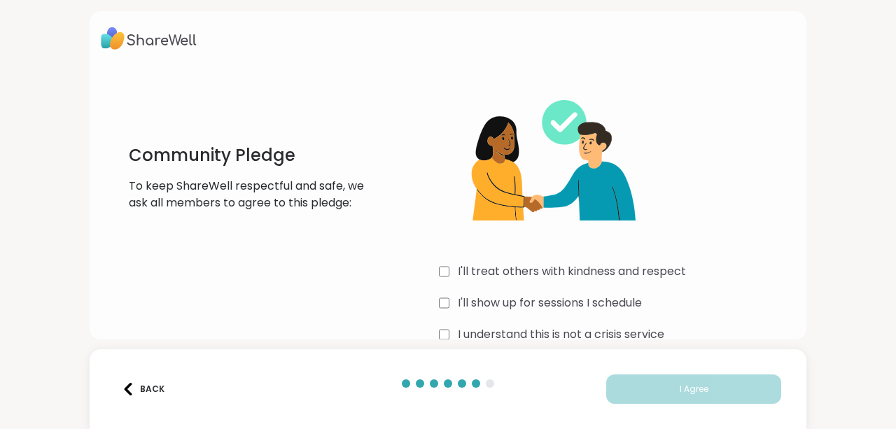
scroll to position [29, 0]
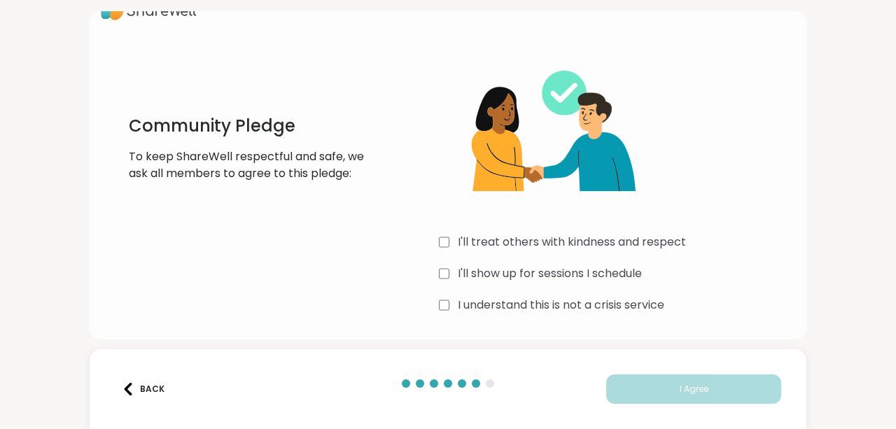
click at [613, 243] on label "I'll treat others with kindness and respect" at bounding box center [572, 242] width 228 height 17
click at [613, 278] on label "I'll show up for sessions I schedule" at bounding box center [550, 273] width 184 height 17
click at [616, 309] on label "I understand this is not a crisis service" at bounding box center [561, 305] width 206 height 17
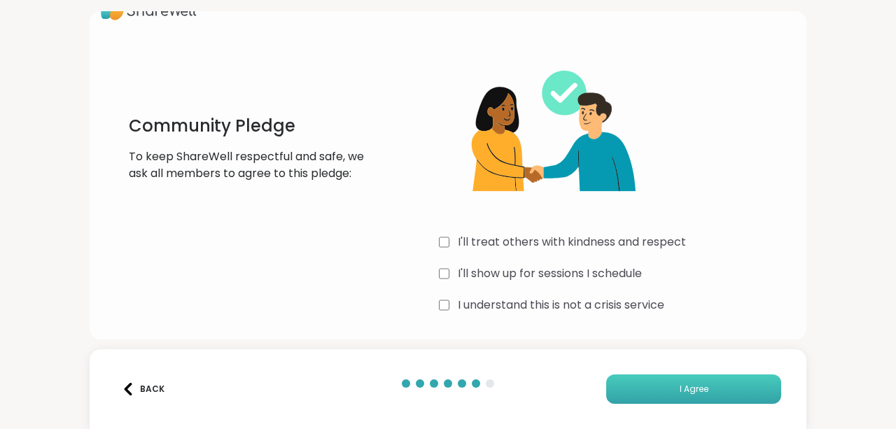
click at [646, 379] on button "I Agree" at bounding box center [693, 388] width 175 height 29
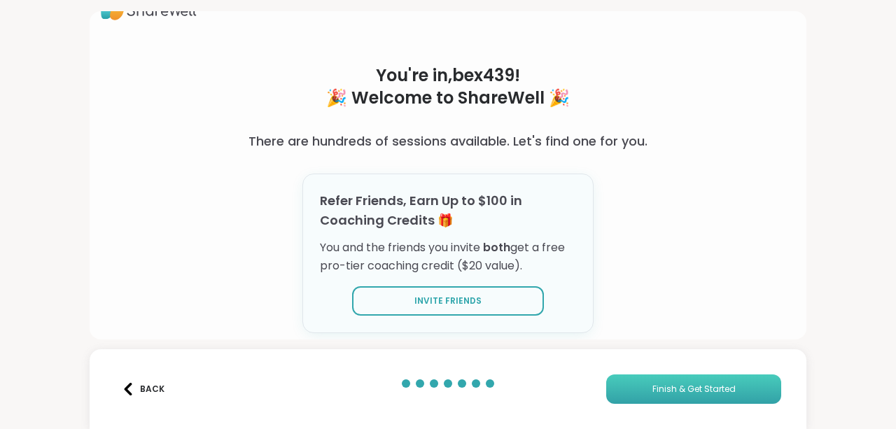
click at [647, 379] on button "Finish & Get Started" at bounding box center [693, 388] width 175 height 29
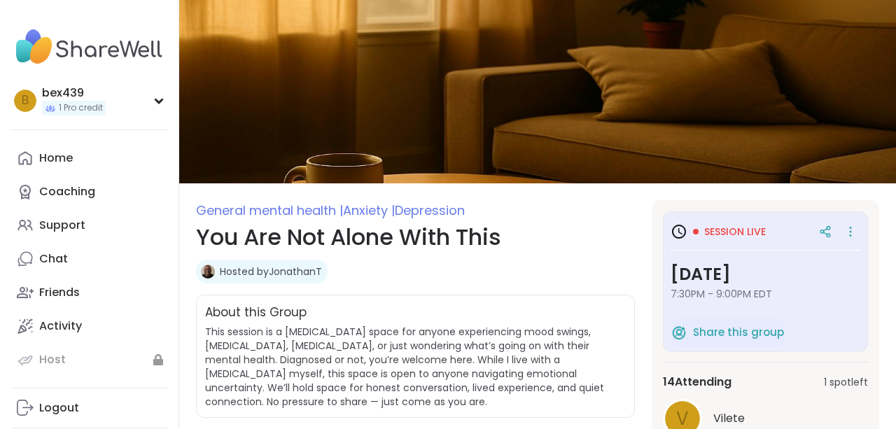
click at [653, 388] on div "Session live [DATE] 7:30PM - 9:00PM EDT Share this group 14 Attending 1 spot le…" at bounding box center [764, 389] width 227 height 379
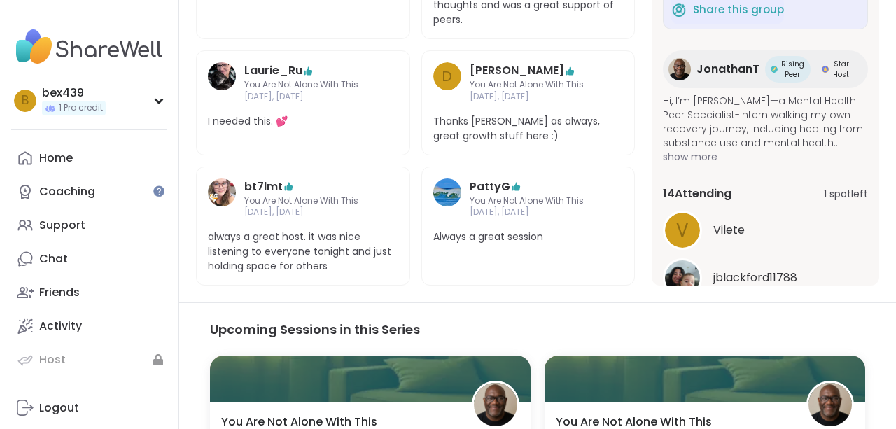
scroll to position [555, 0]
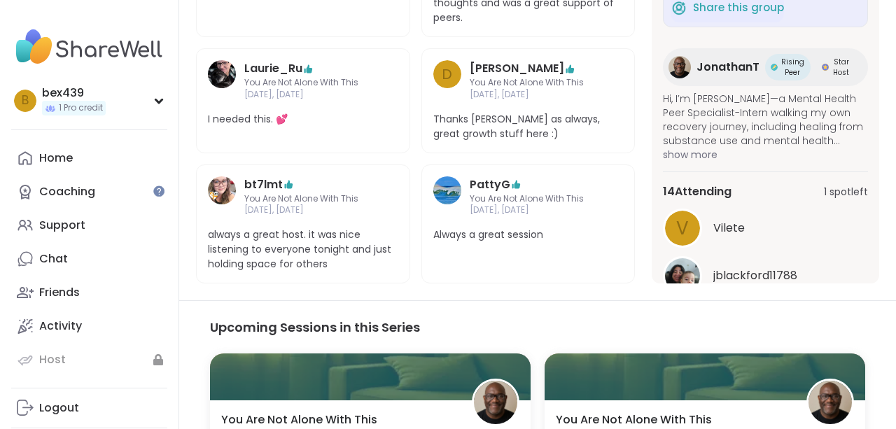
click at [691, 66] on div "JonathanT Rising Peer Star Host" at bounding box center [765, 67] width 205 height 38
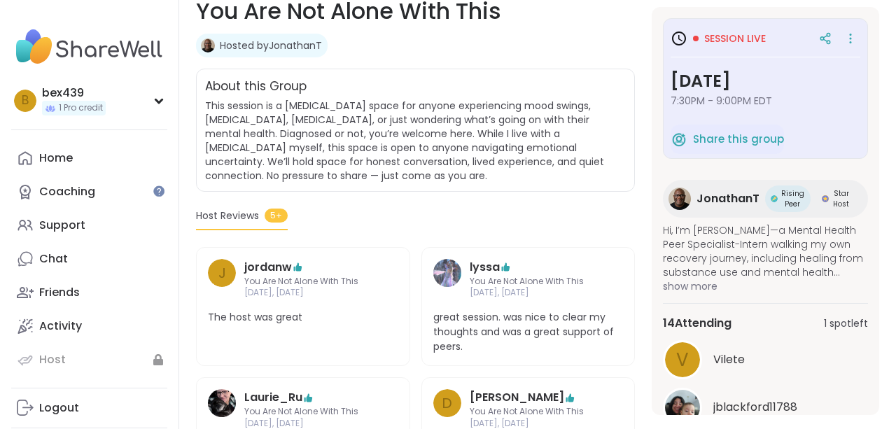
scroll to position [0, 0]
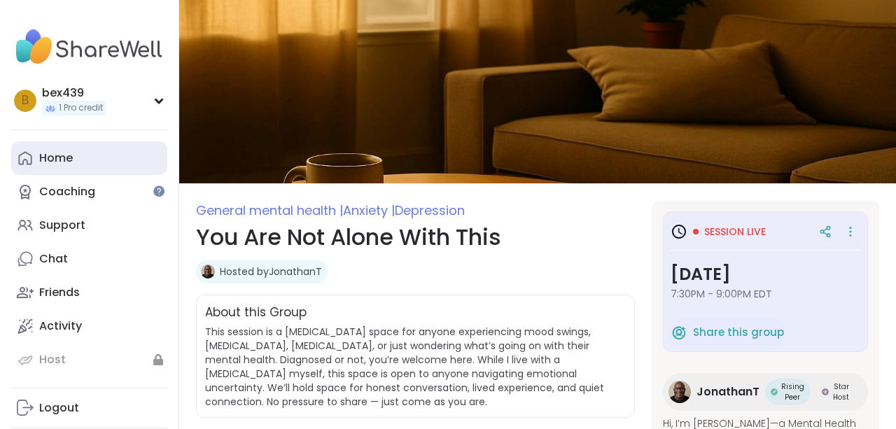
click at [81, 153] on link "Home" at bounding box center [89, 158] width 156 height 34
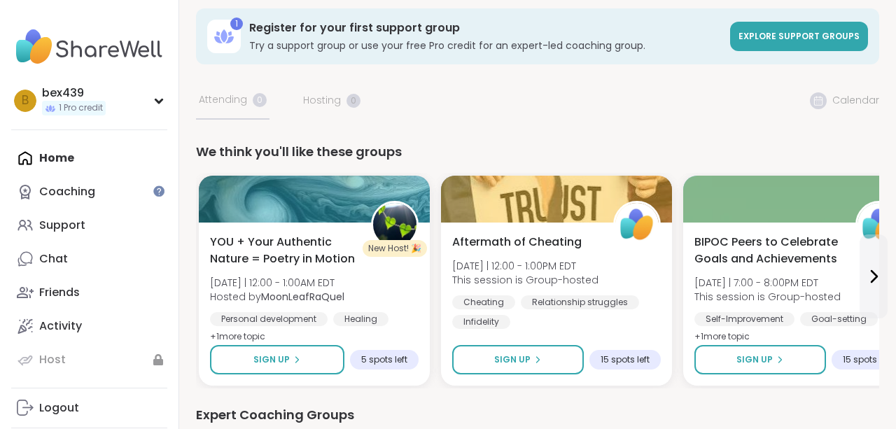
scroll to position [13, 0]
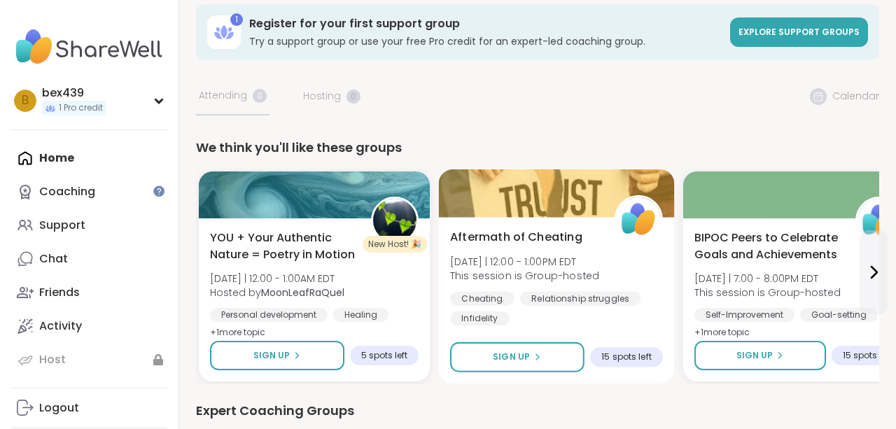
click at [553, 246] on div "Aftermath of Cheating [DATE] | 12:00 - 1:00PM EDT This session is Group-hosted …" at bounding box center [556, 277] width 213 height 97
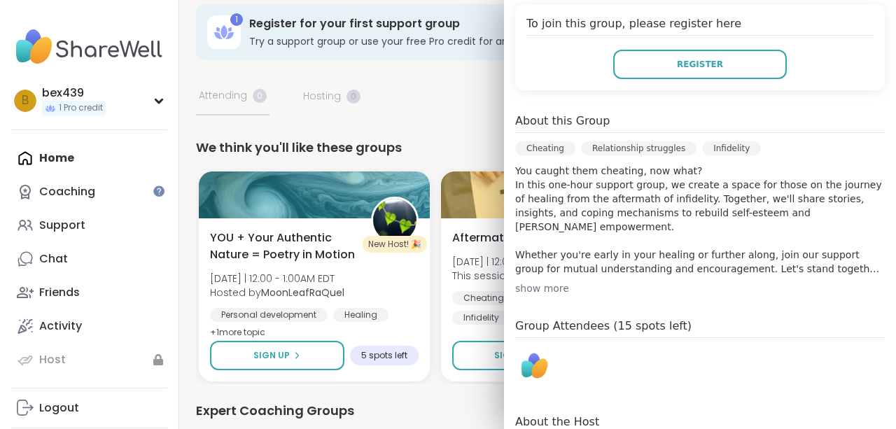
scroll to position [276, 0]
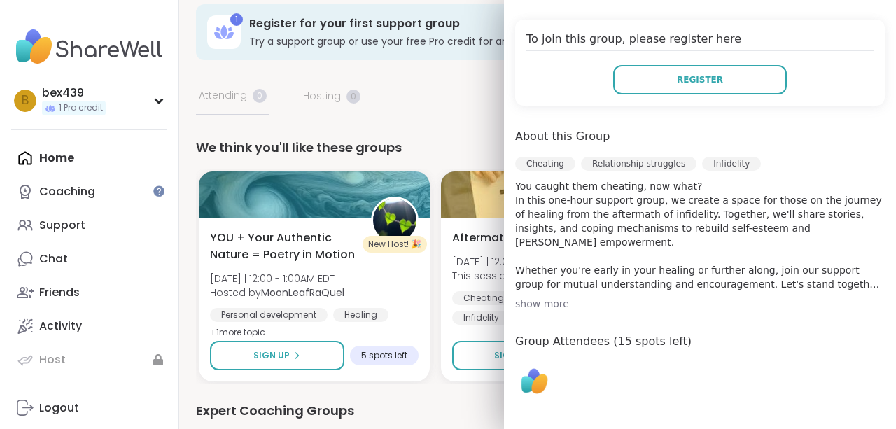
click at [736, 165] on div "Infidelity" at bounding box center [731, 164] width 59 height 14
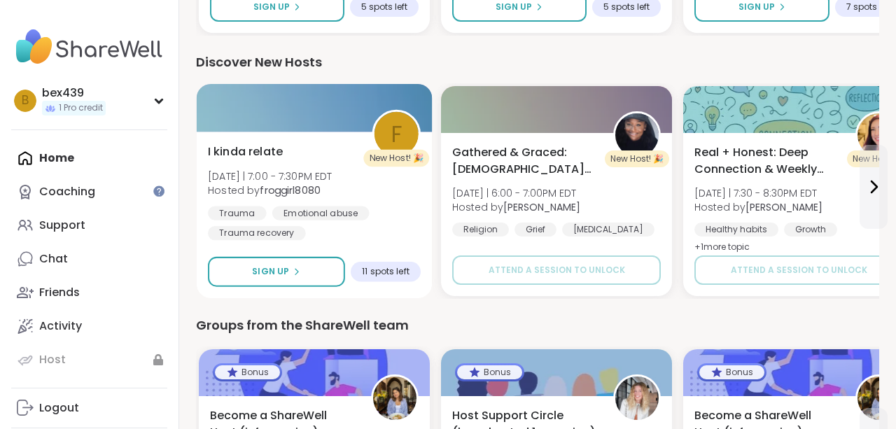
scroll to position [897, 0]
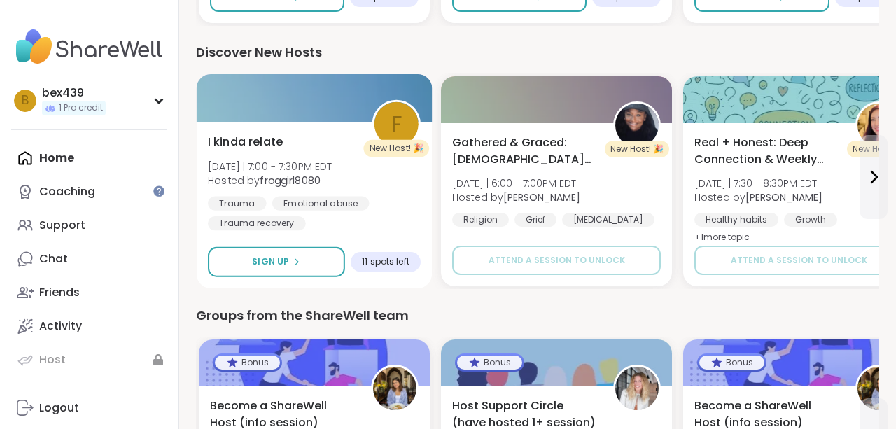
click at [333, 151] on div "I kinda relate [DATE] | 7:00 - 7:30PM EDT Hosted by froggirl8080 Trauma Emotion…" at bounding box center [314, 182] width 213 height 97
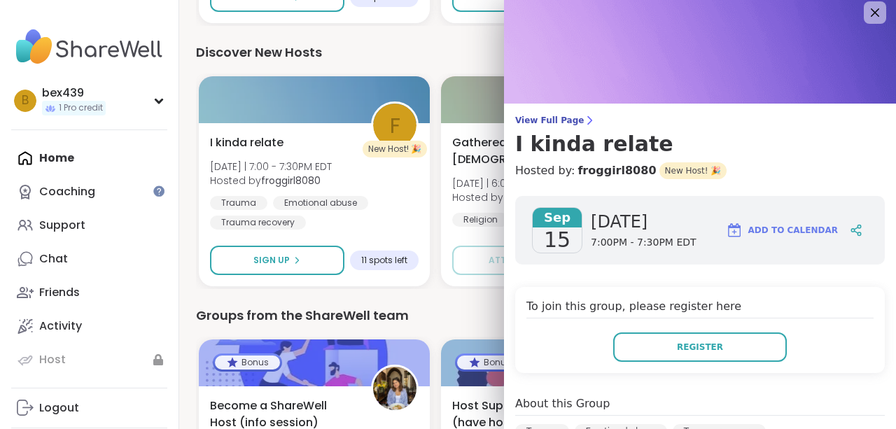
scroll to position [0, 0]
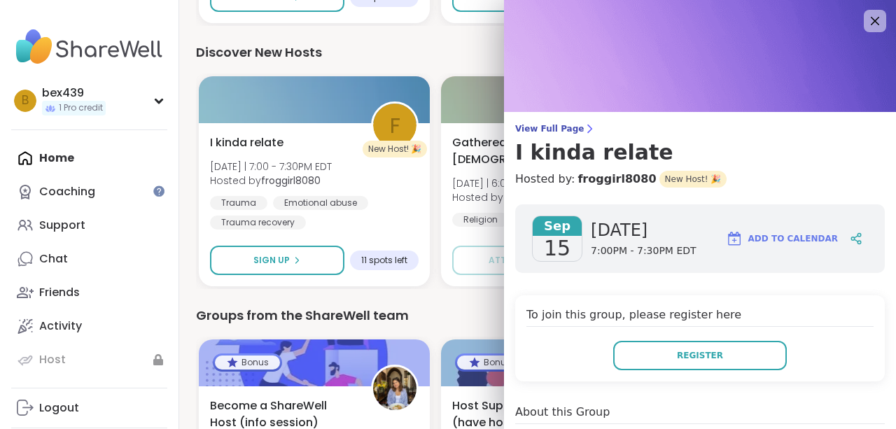
click at [399, 48] on div "Discover New Hosts" at bounding box center [537, 53] width 683 height 20
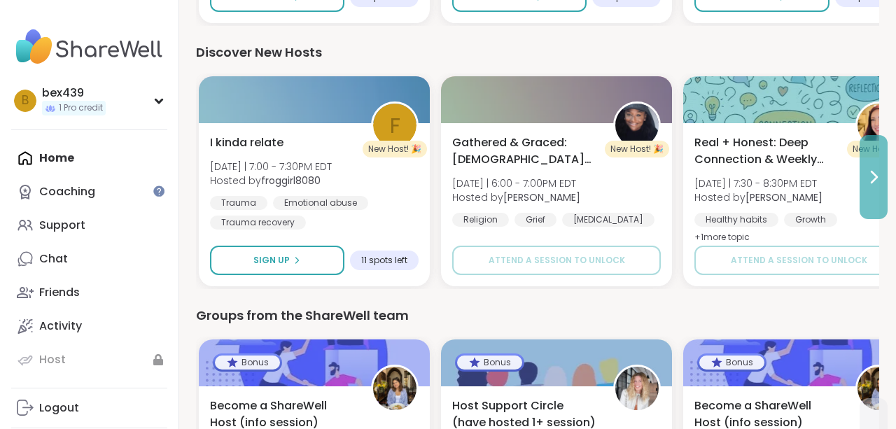
click at [871, 184] on icon at bounding box center [873, 177] width 17 height 17
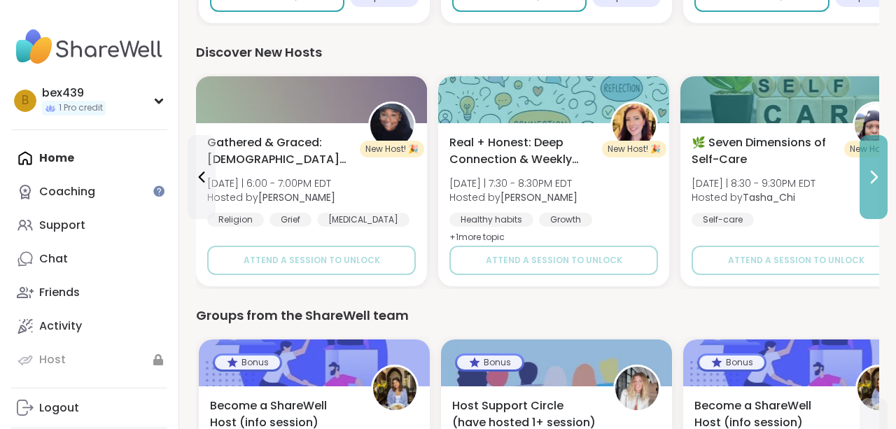
click at [871, 184] on icon at bounding box center [873, 177] width 17 height 17
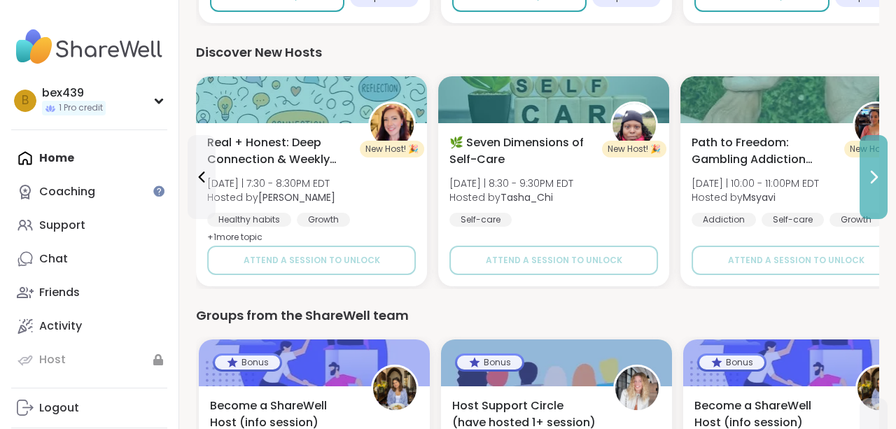
click at [871, 185] on icon at bounding box center [873, 177] width 17 height 17
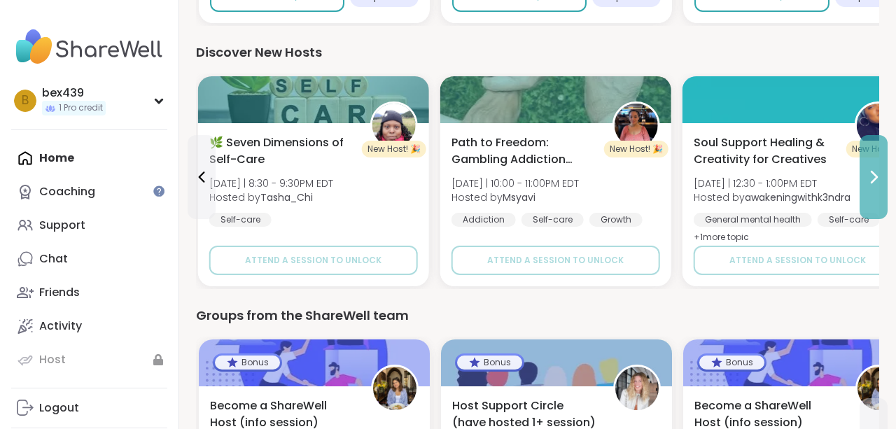
click at [871, 185] on icon at bounding box center [873, 177] width 17 height 17
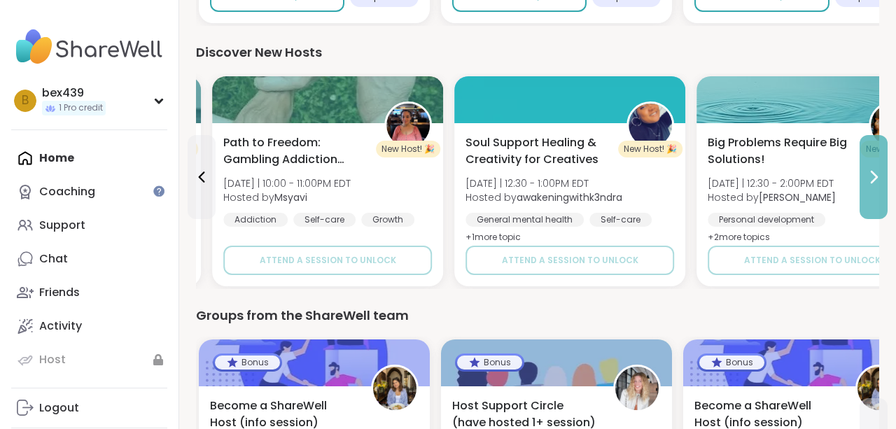
click at [871, 185] on icon at bounding box center [873, 177] width 17 height 17
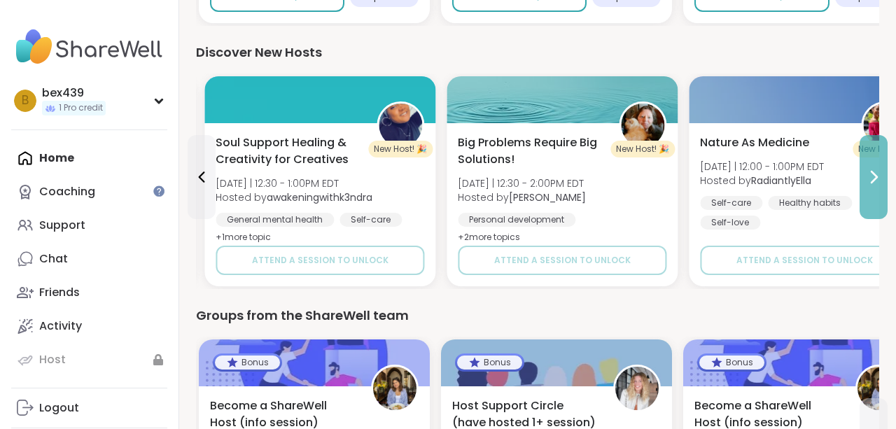
click at [871, 185] on icon at bounding box center [873, 177] width 17 height 17
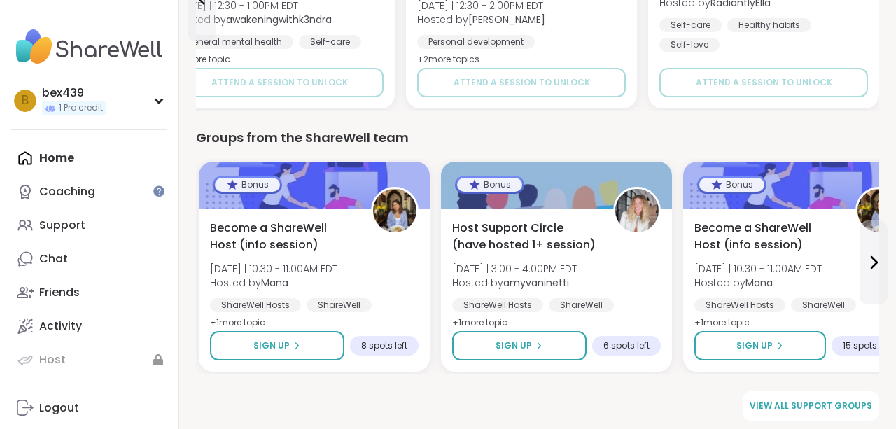
scroll to position [1080, 0]
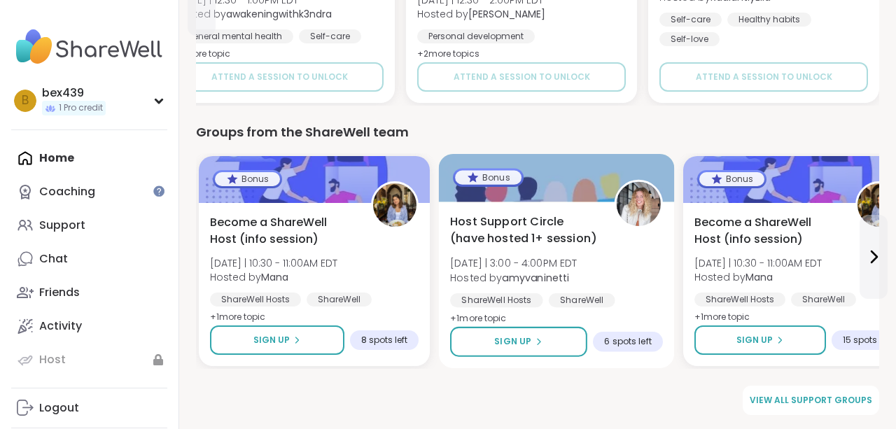
click at [562, 234] on span "Host Support Circle (have hosted 1+ session)" at bounding box center [524, 230] width 148 height 34
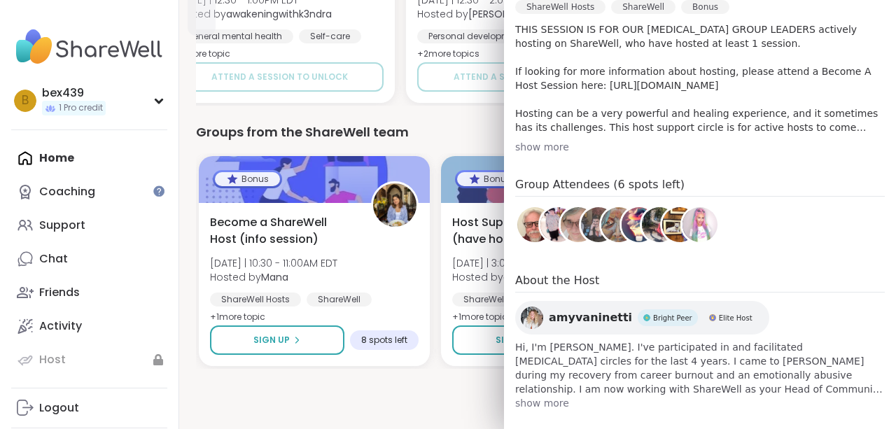
scroll to position [474, 0]
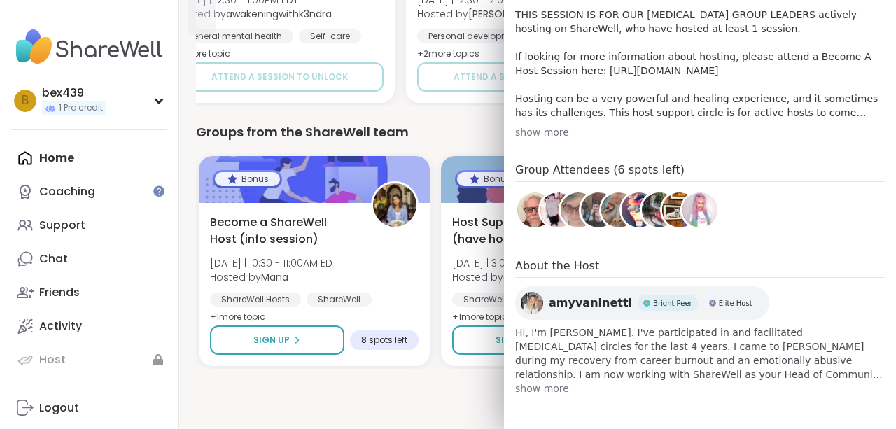
click at [535, 389] on span "show more" at bounding box center [699, 388] width 369 height 14
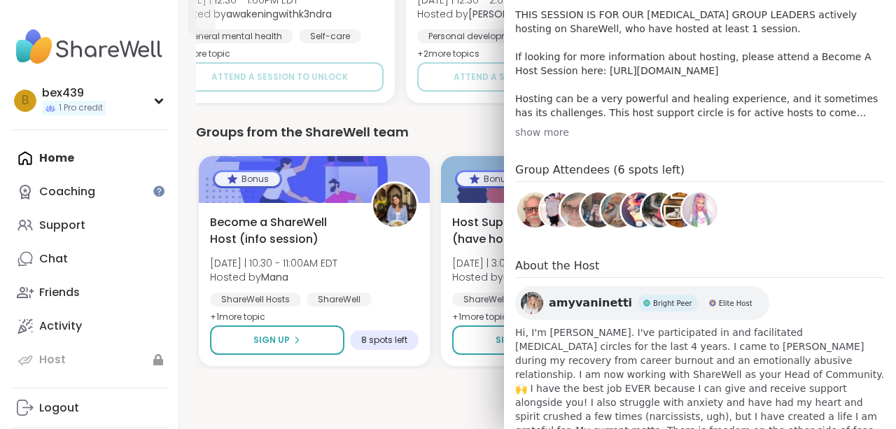
scroll to position [516, 0]
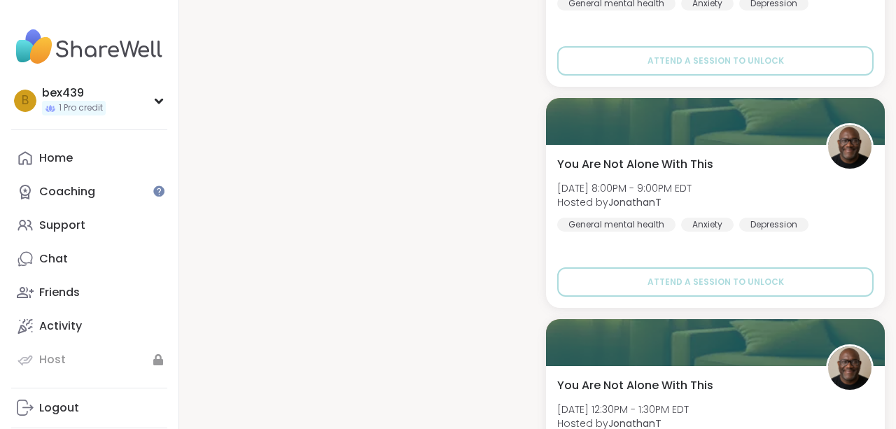
scroll to position [2465, 0]
